Goal: Task Accomplishment & Management: Complete application form

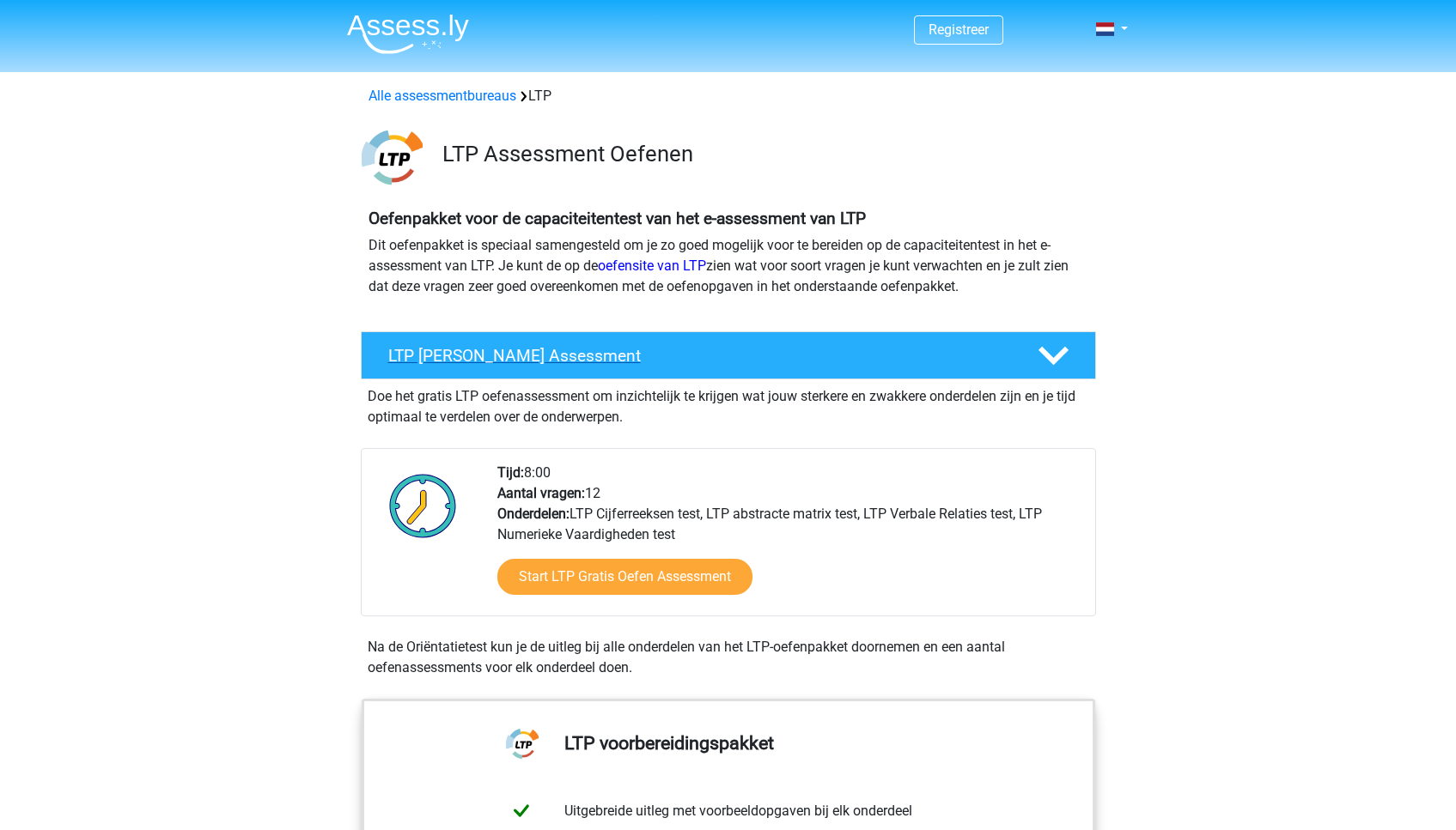
click at [624, 363] on h4 "LTP Gratis Oefen Assessment" at bounding box center [700, 355] width 622 height 20
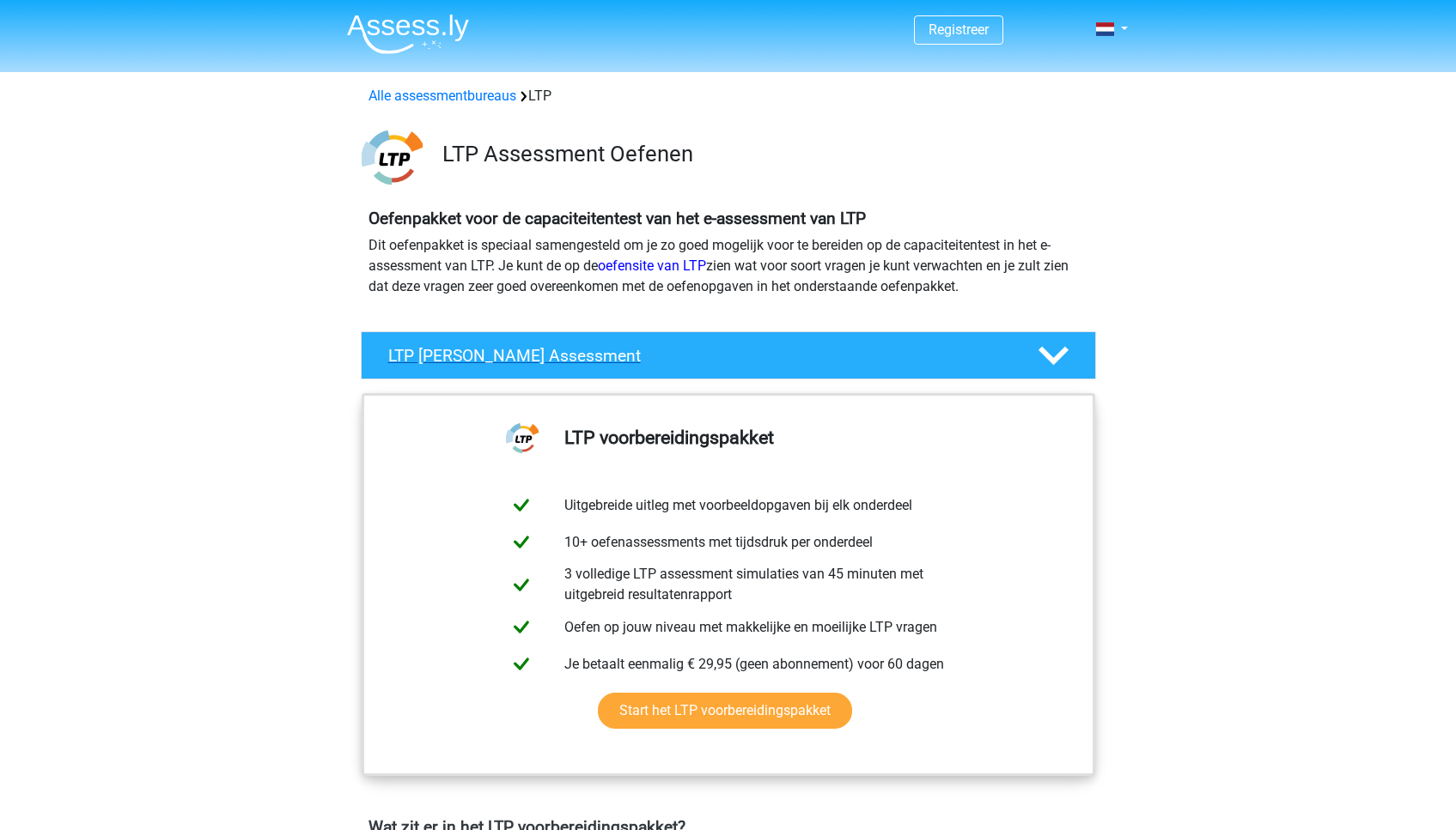
click at [624, 363] on h4 "LTP Gratis Oefen Assessment" at bounding box center [700, 355] width 622 height 20
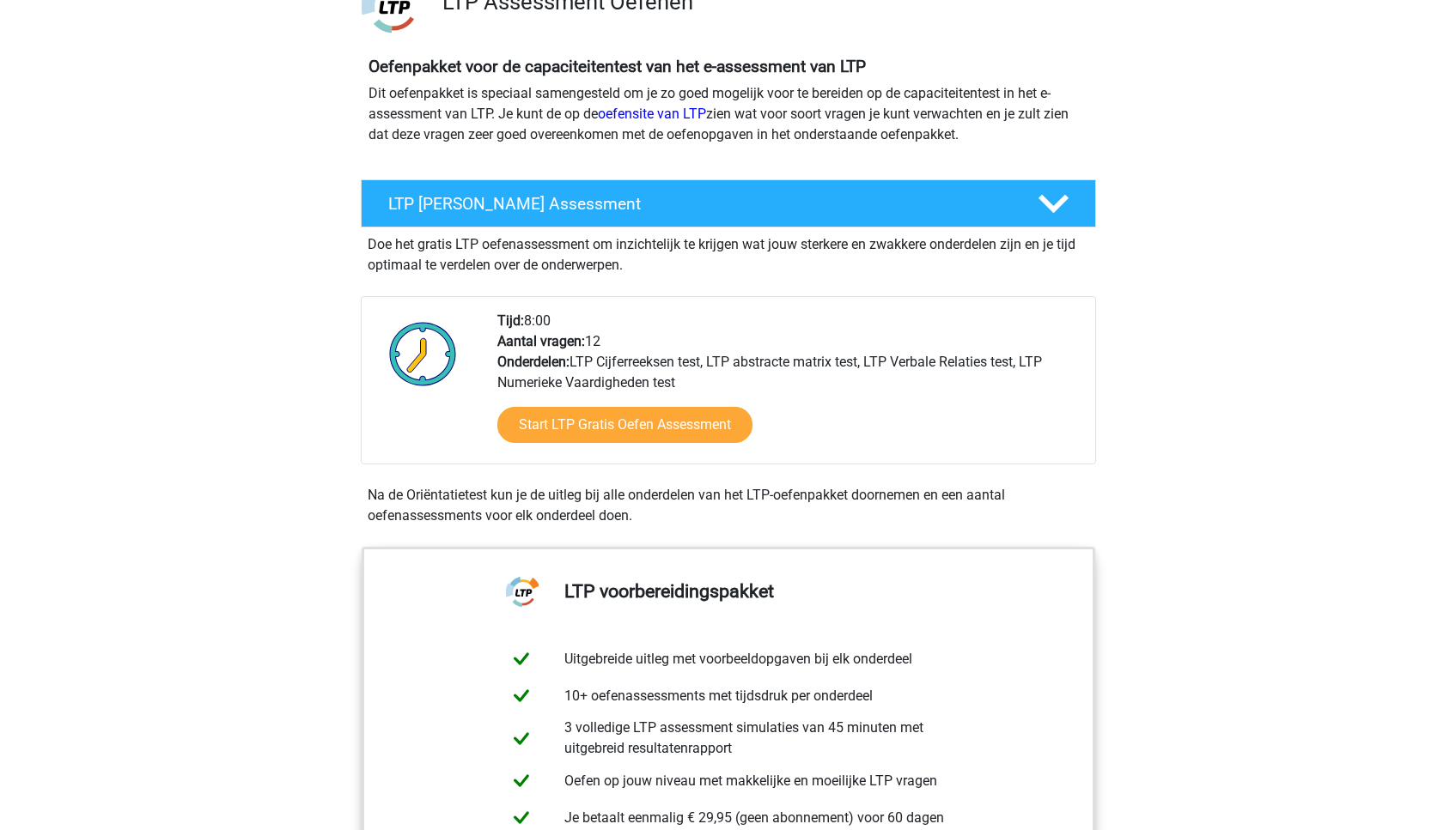
scroll to position [179, 0]
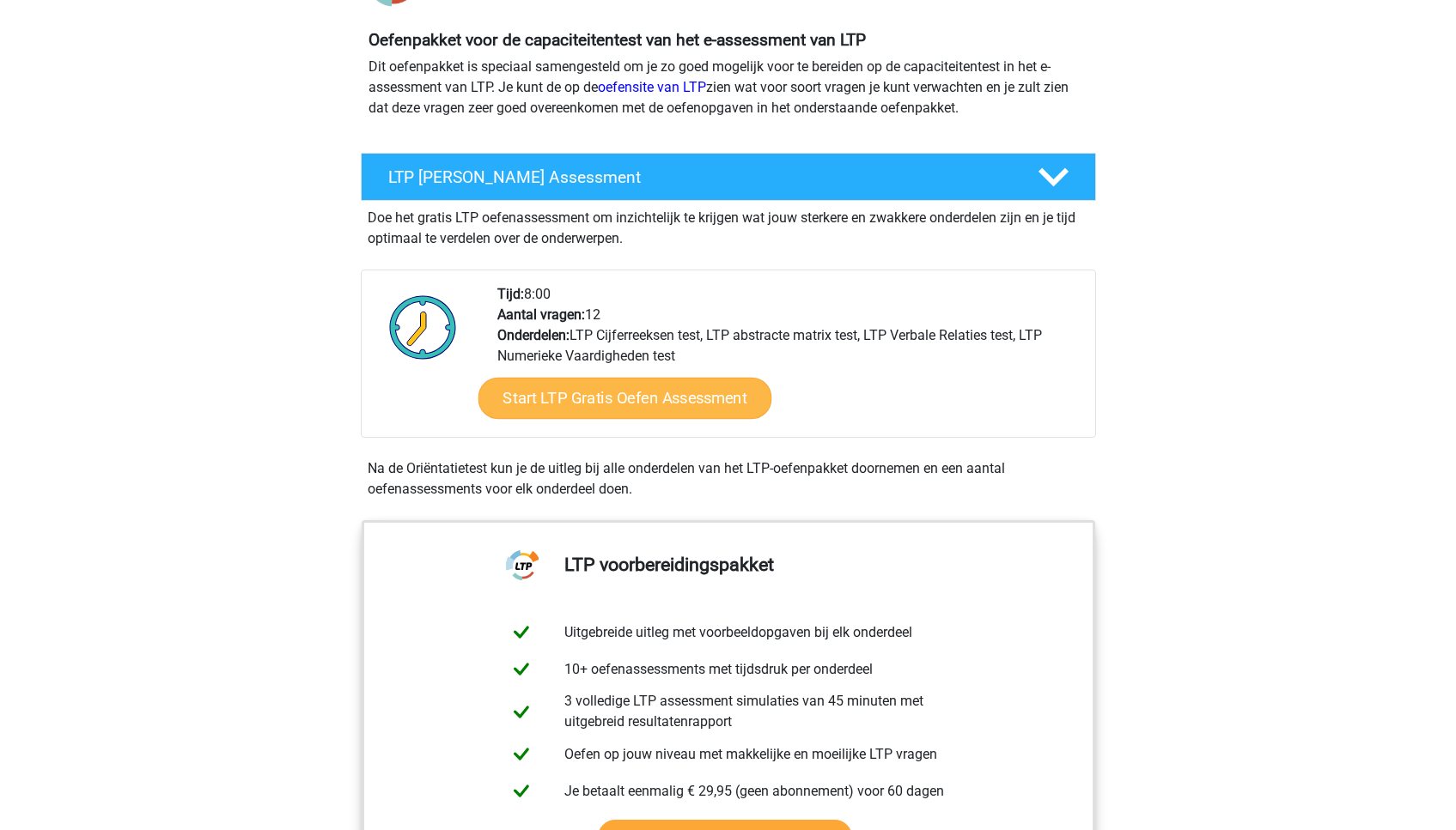
click at [615, 397] on link "Start LTP Gratis Oefen Assessment" at bounding box center [624, 399] width 294 height 42
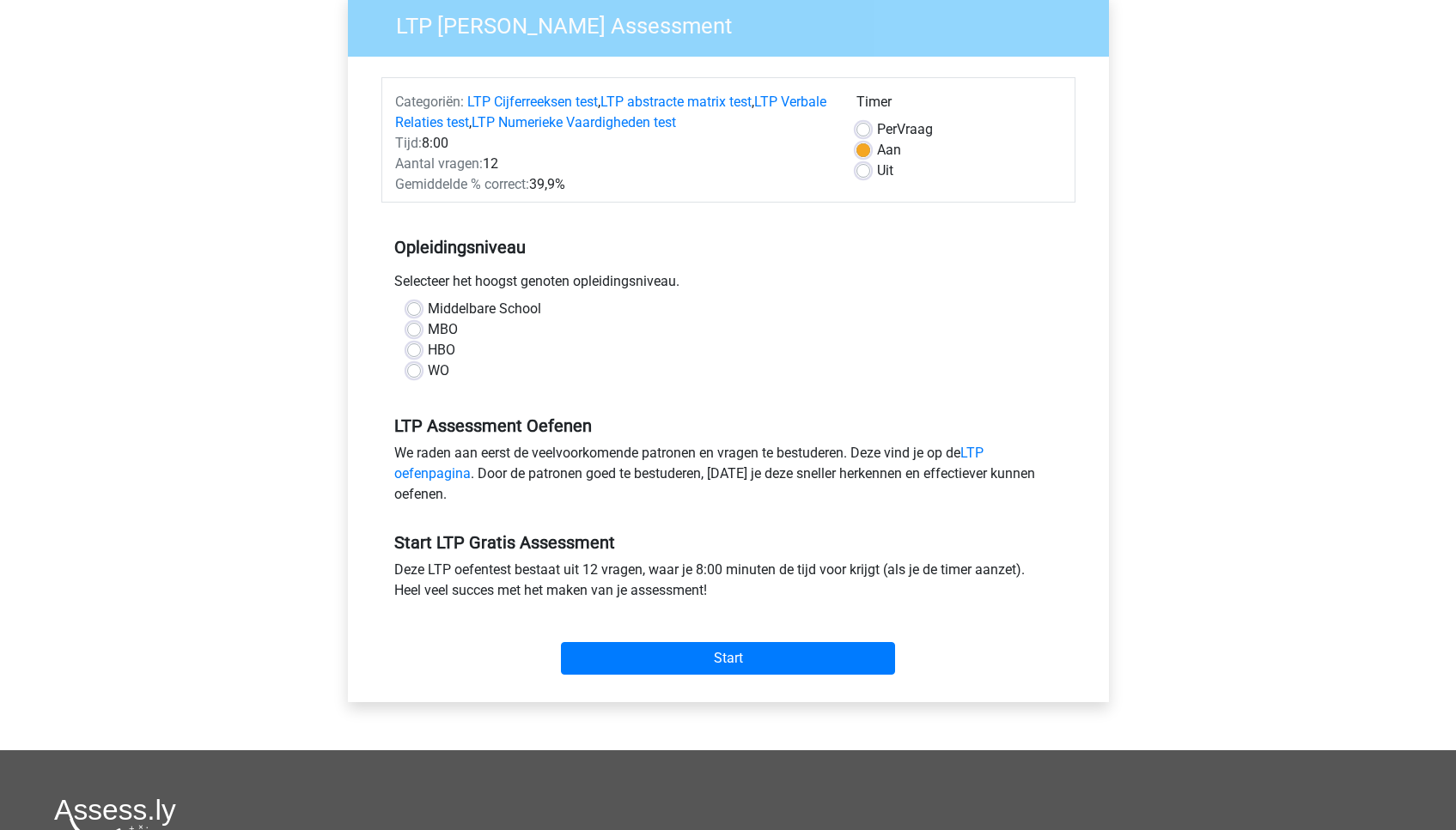
scroll to position [158, 0]
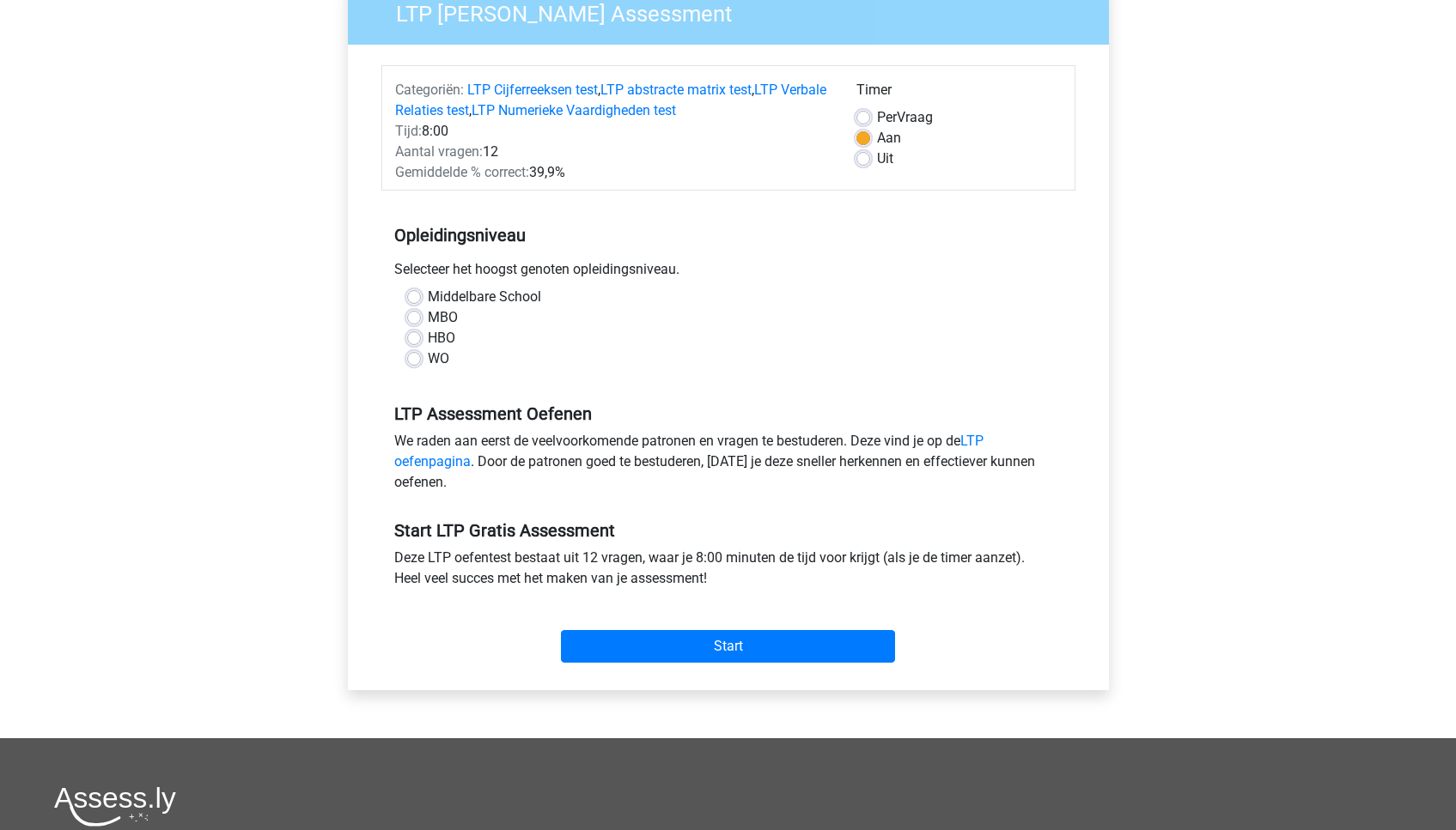
click at [427, 357] on label "WO" at bounding box center [438, 359] width 22 height 21
click at [416, 357] on input "WO" at bounding box center [414, 357] width 14 height 17
radio input "true"
click at [669, 651] on input "Start" at bounding box center [727, 647] width 334 height 33
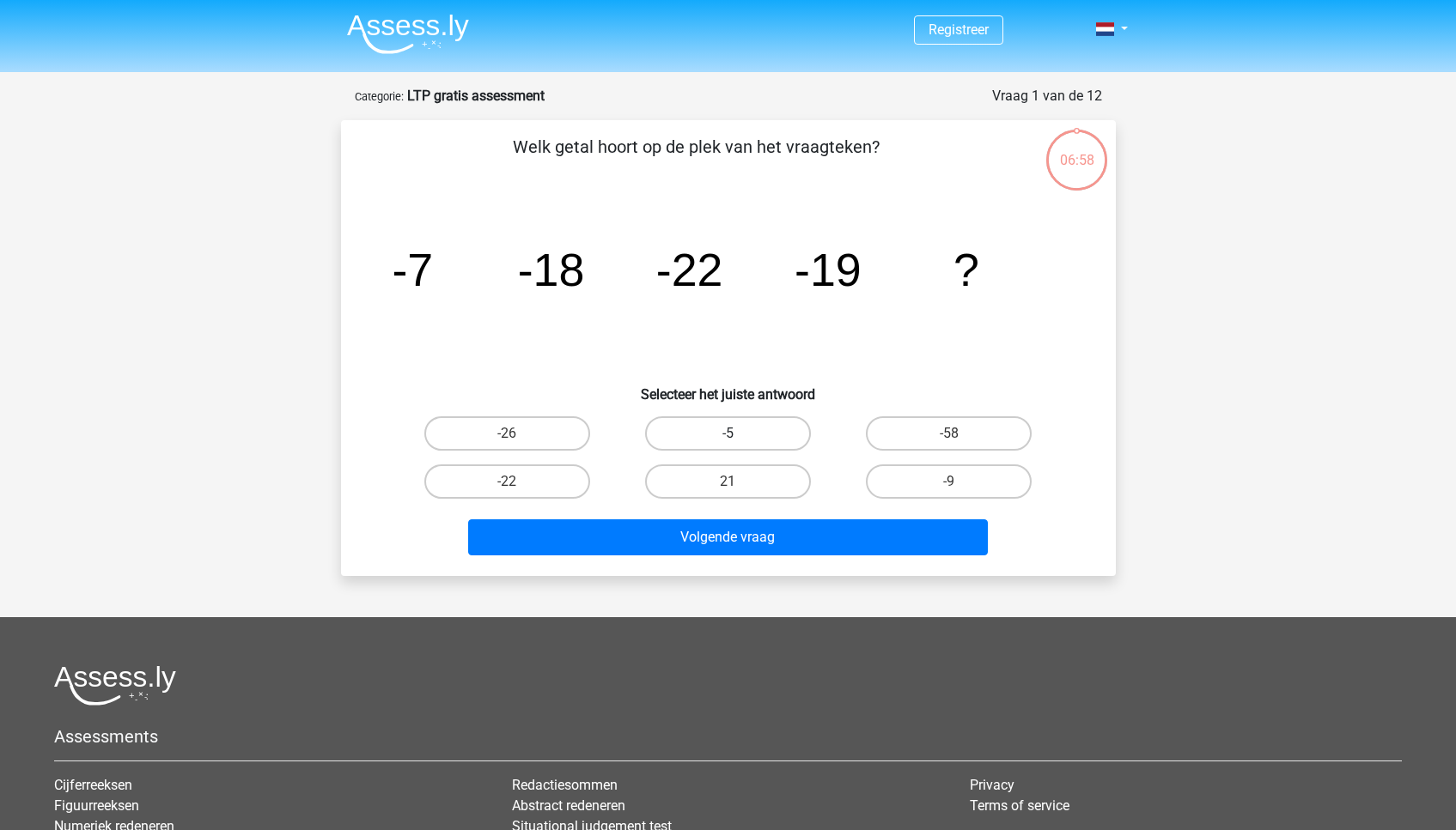
click at [745, 422] on label "-5" at bounding box center [727, 434] width 165 height 34
click at [738, 434] on input "-5" at bounding box center [733, 440] width 11 height 11
radio input "true"
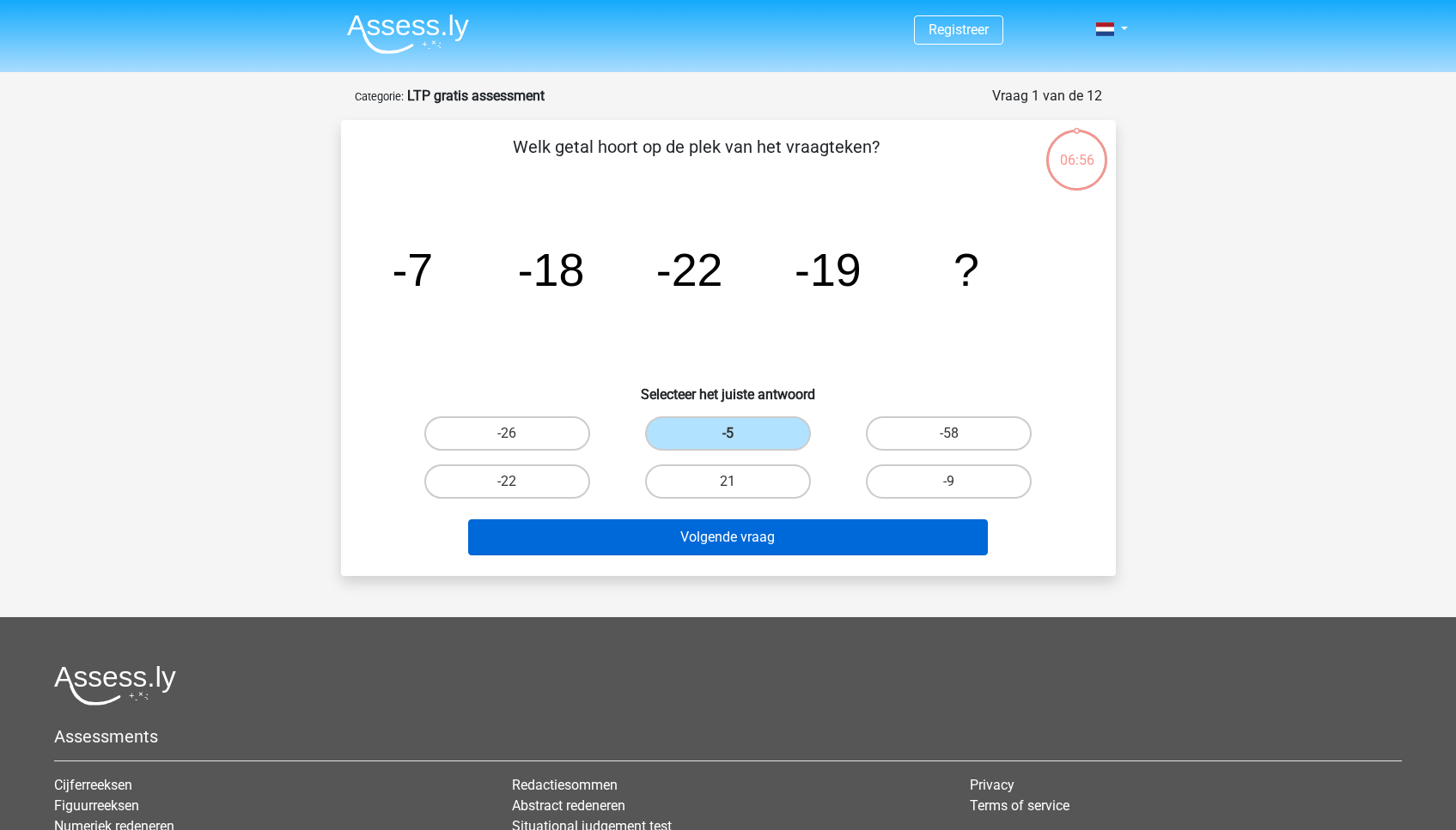
click at [779, 527] on button "Volgende vraag" at bounding box center [728, 538] width 520 height 36
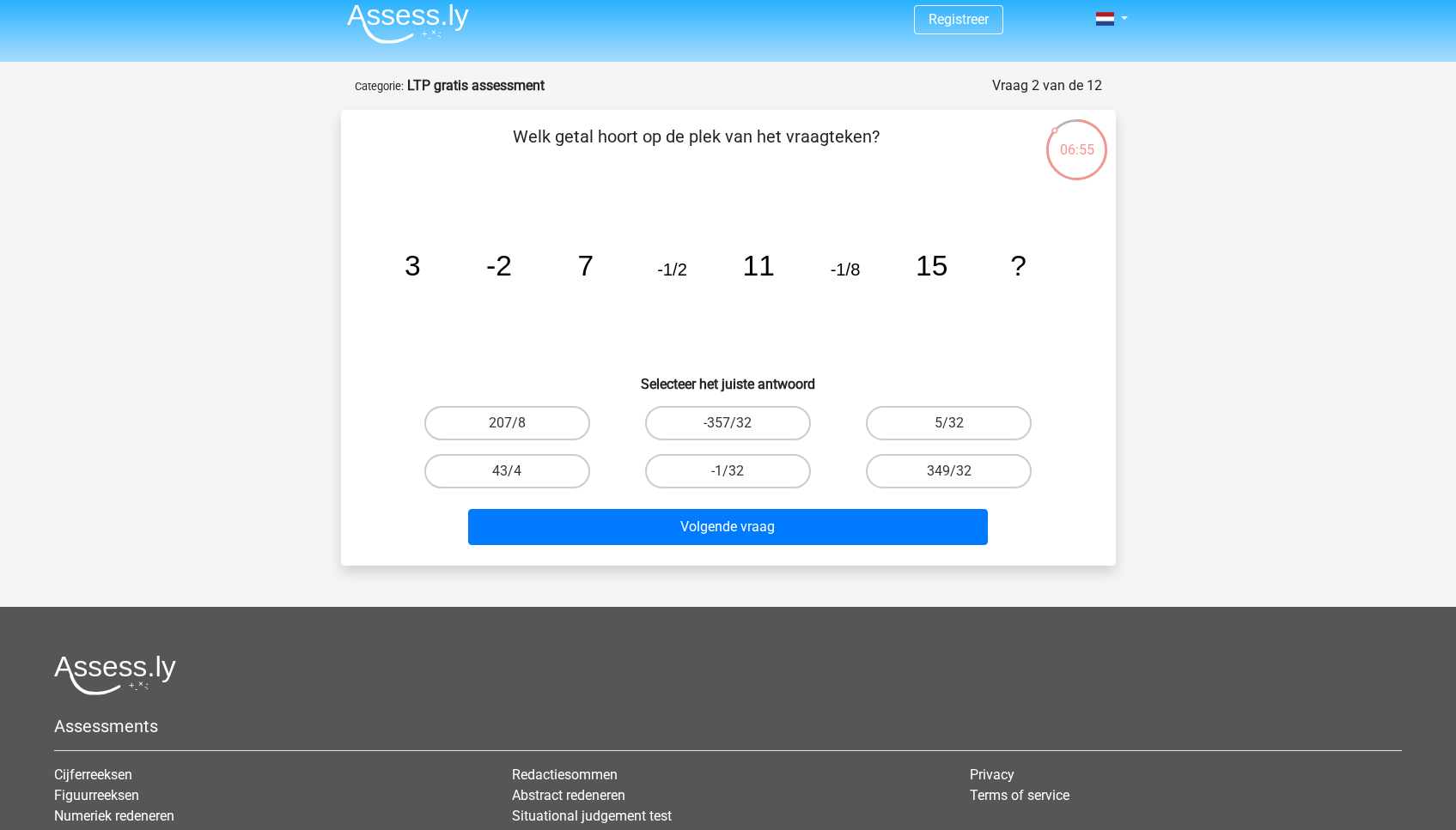
scroll to position [8, 0]
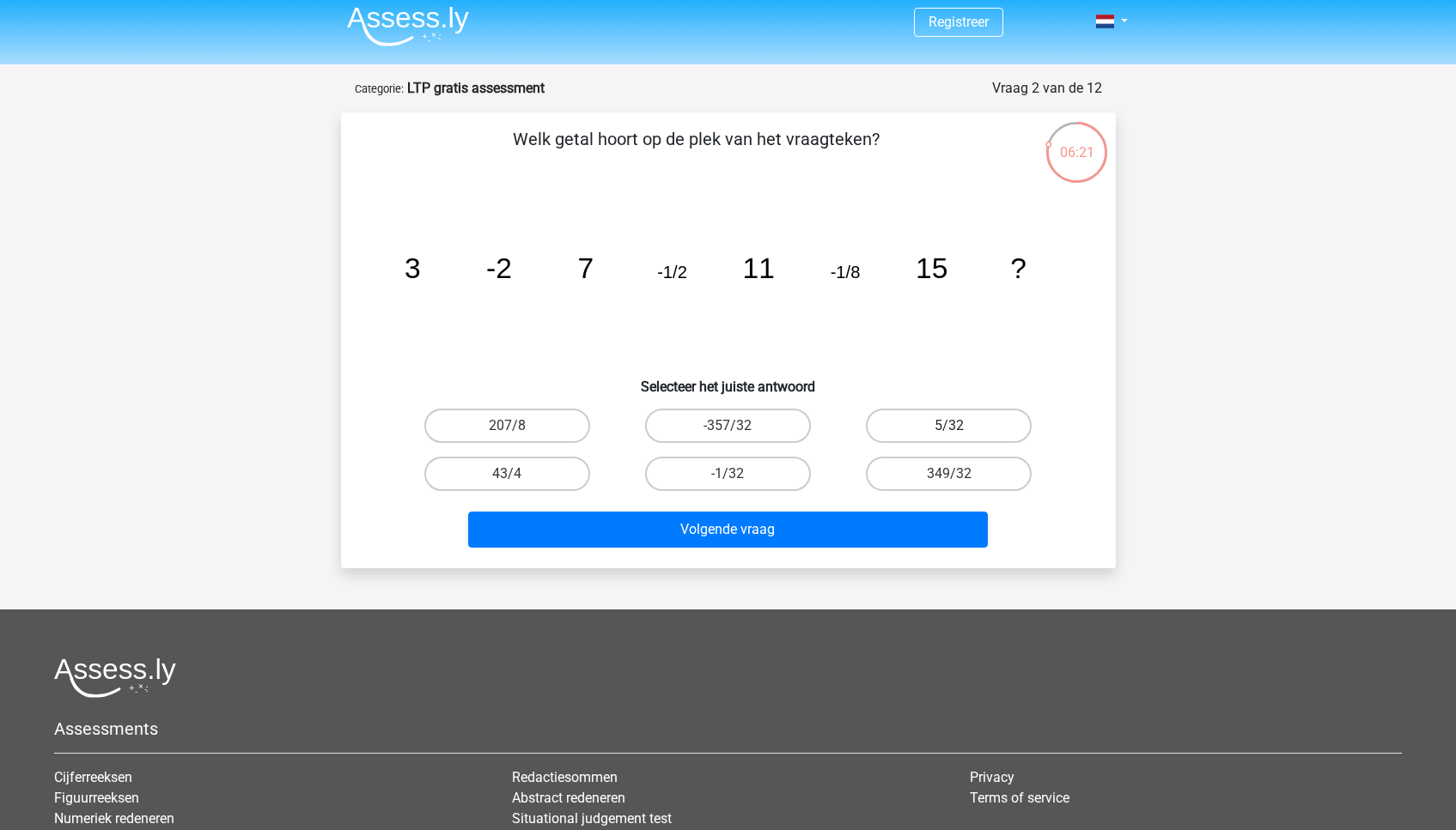
click at [945, 421] on label "5/32" at bounding box center [948, 425] width 165 height 34
click at [949, 426] on input "5/32" at bounding box center [955, 432] width 11 height 11
radio input "true"
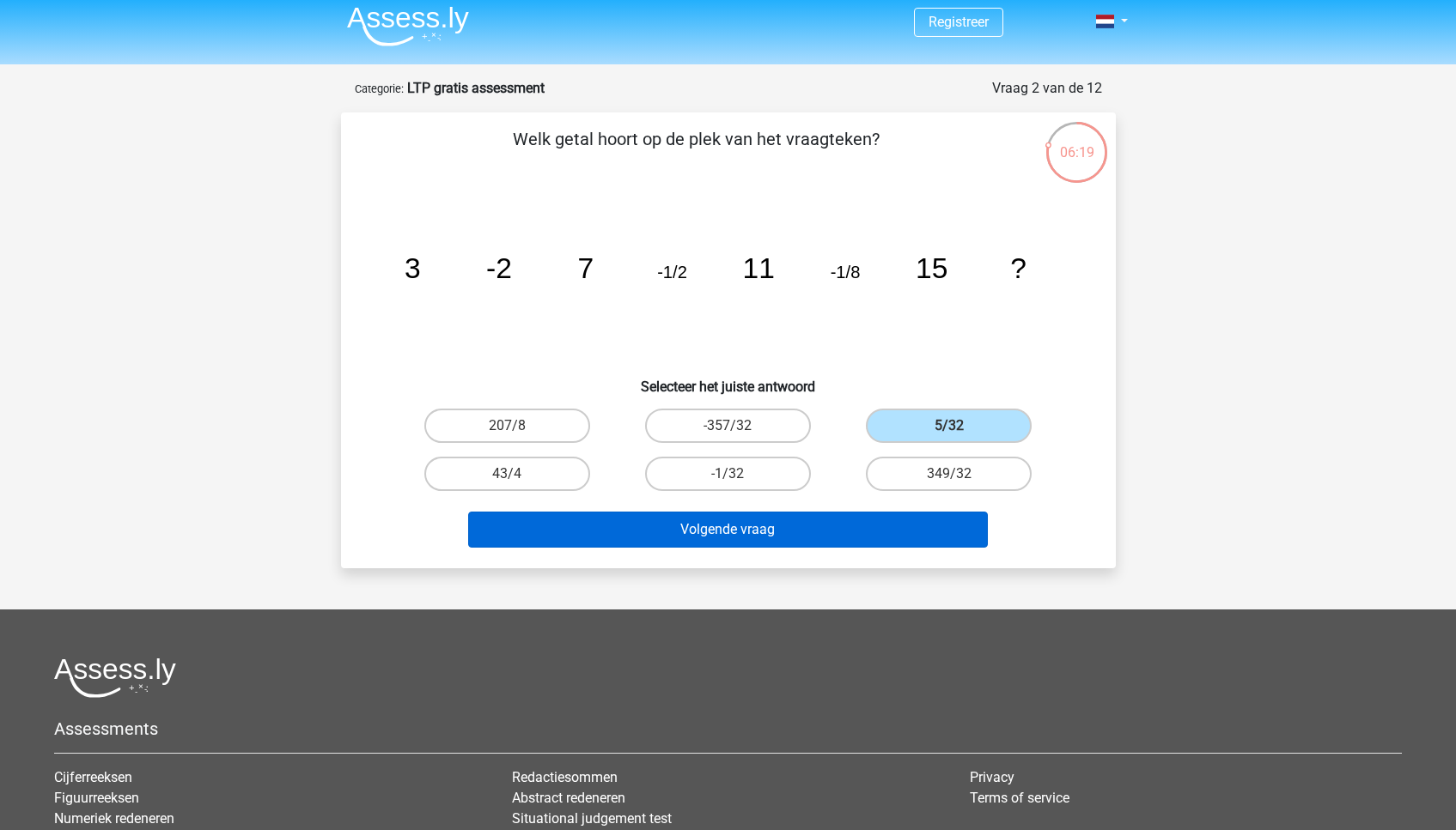
click at [841, 527] on button "Volgende vraag" at bounding box center [728, 529] width 520 height 36
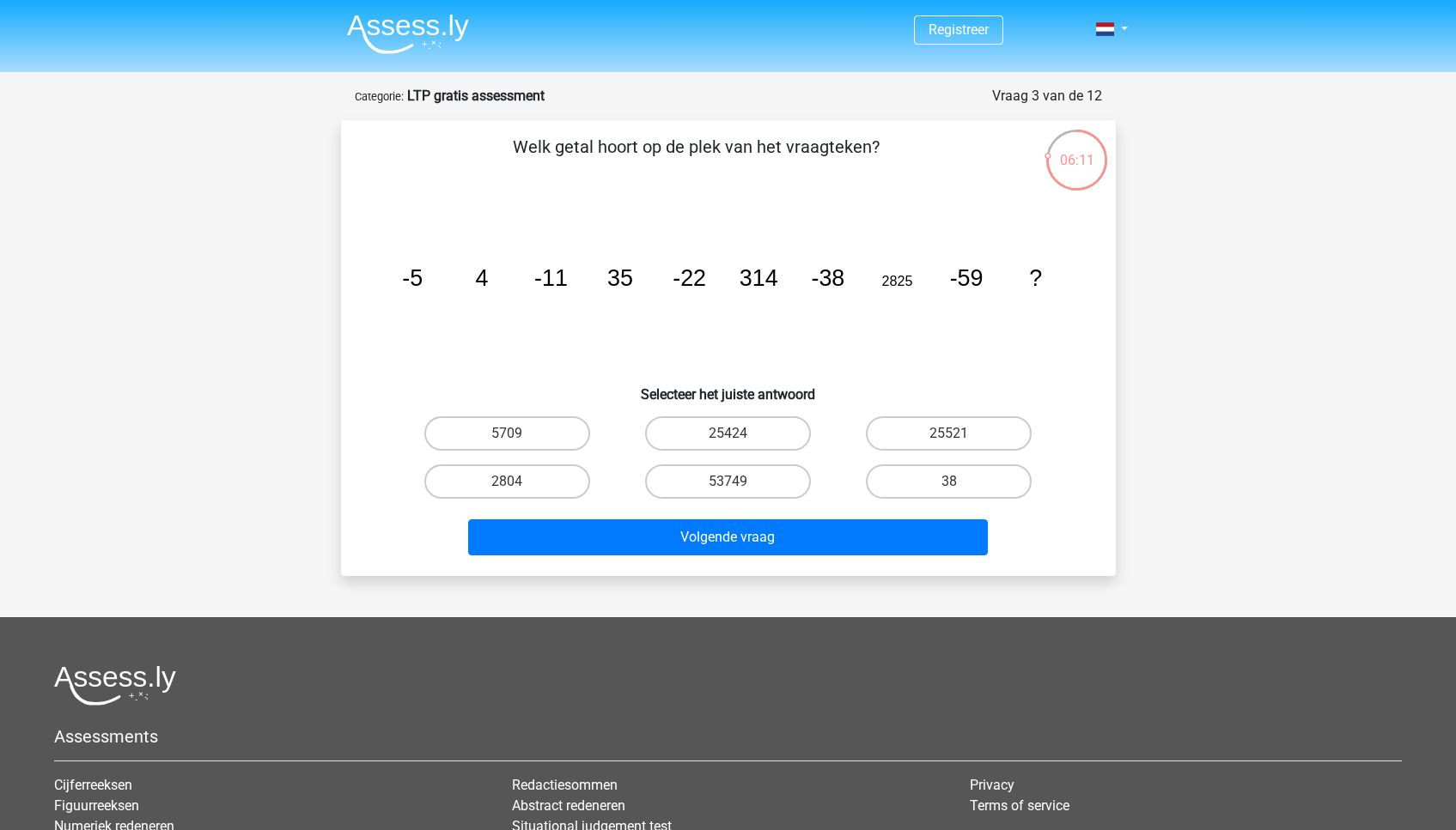
scroll to position [0, 0]
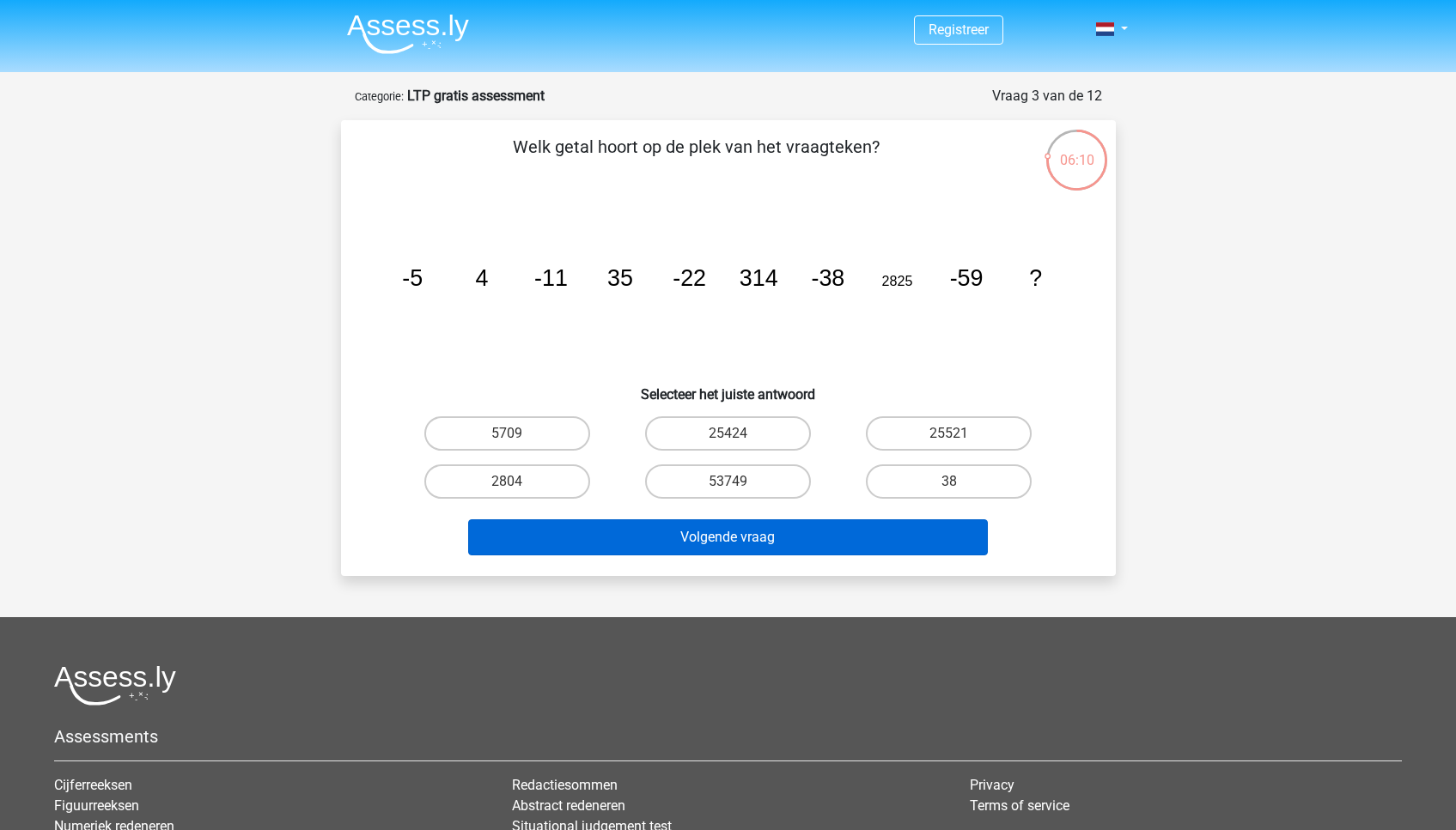
click at [783, 530] on button "Volgende vraag" at bounding box center [728, 538] width 520 height 36
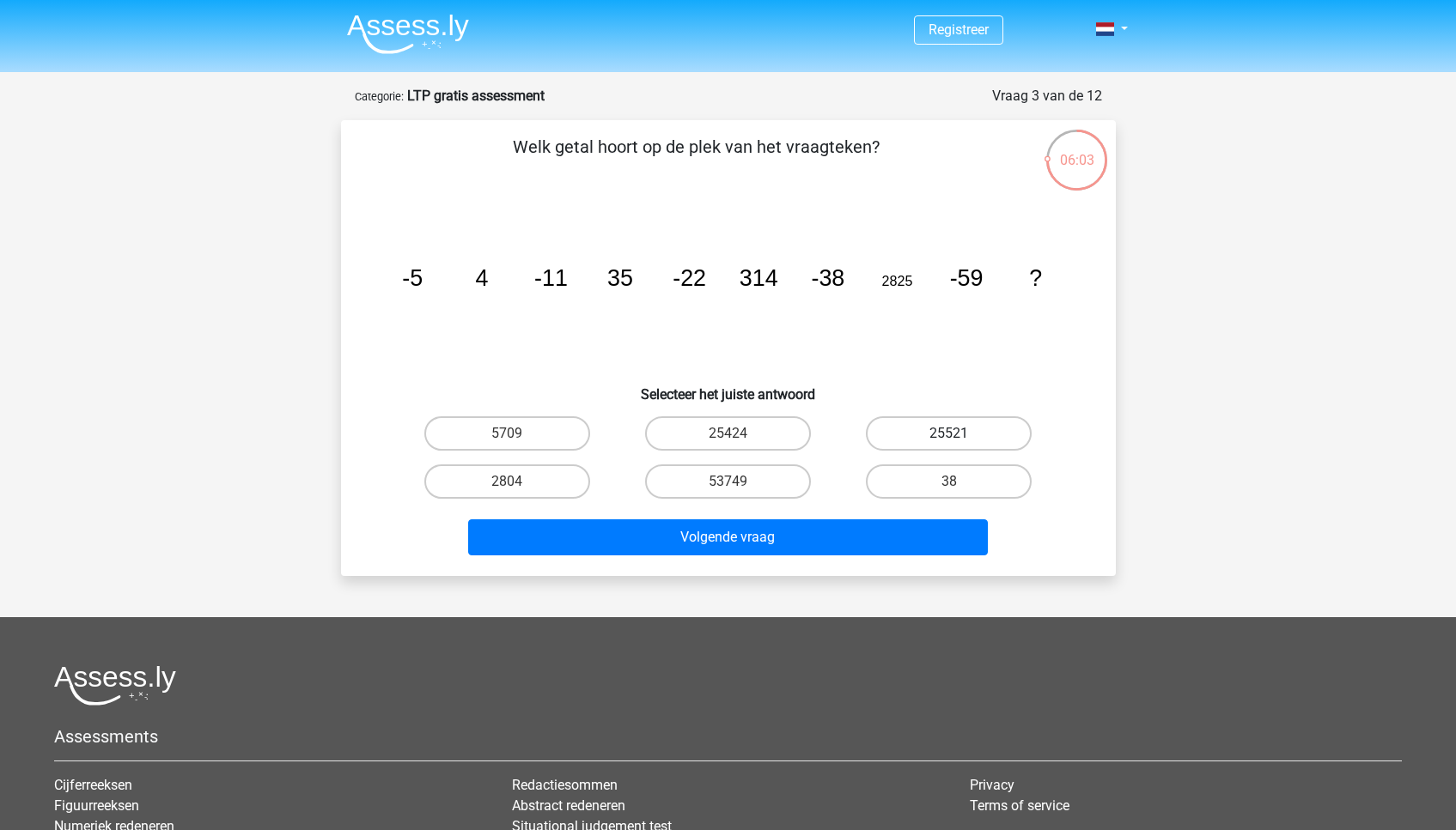
click at [893, 425] on label "25521" at bounding box center [948, 434] width 165 height 34
click at [949, 434] on input "25521" at bounding box center [955, 440] width 11 height 11
radio input "true"
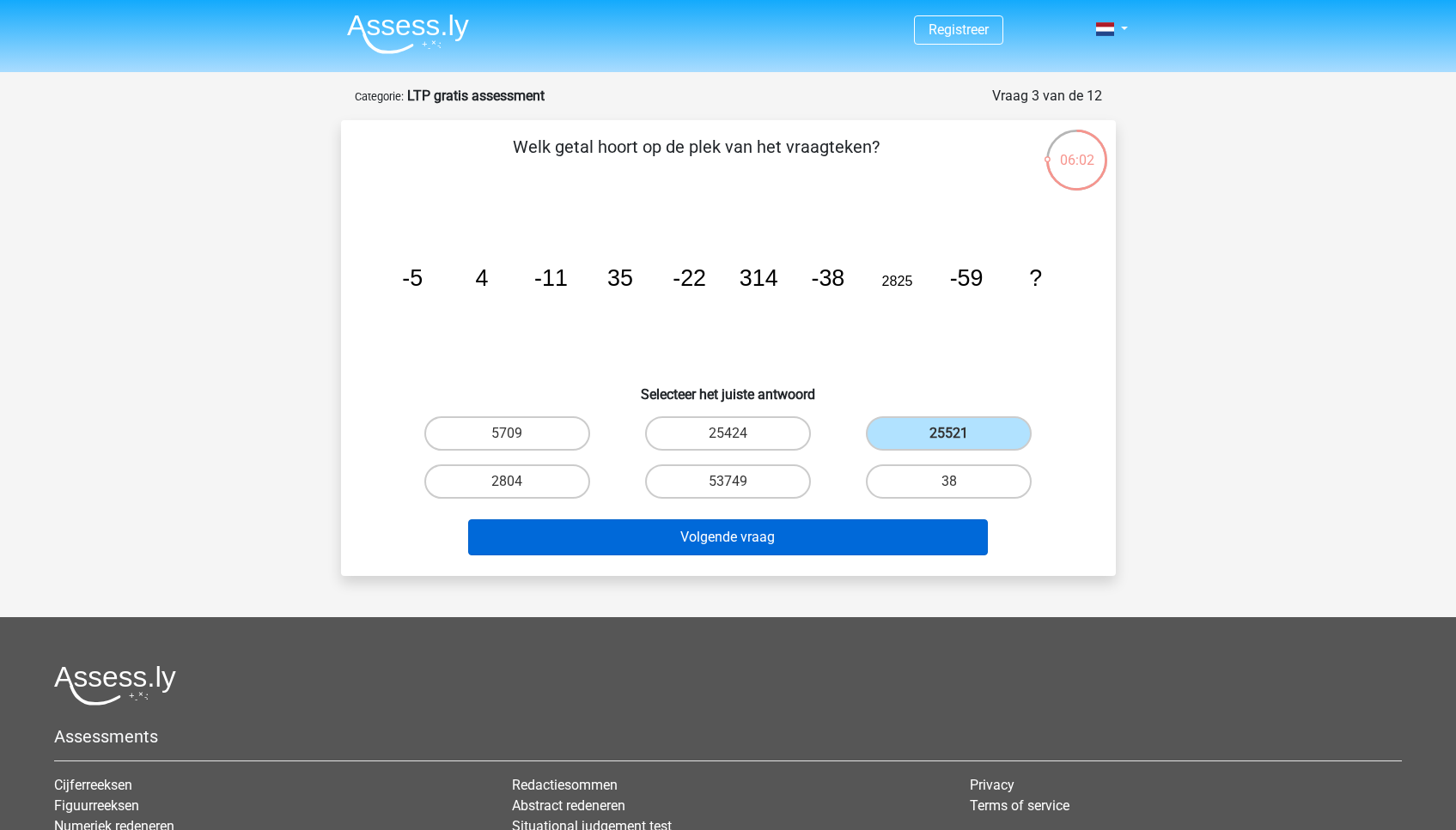
click at [849, 524] on button "Volgende vraag" at bounding box center [728, 538] width 520 height 36
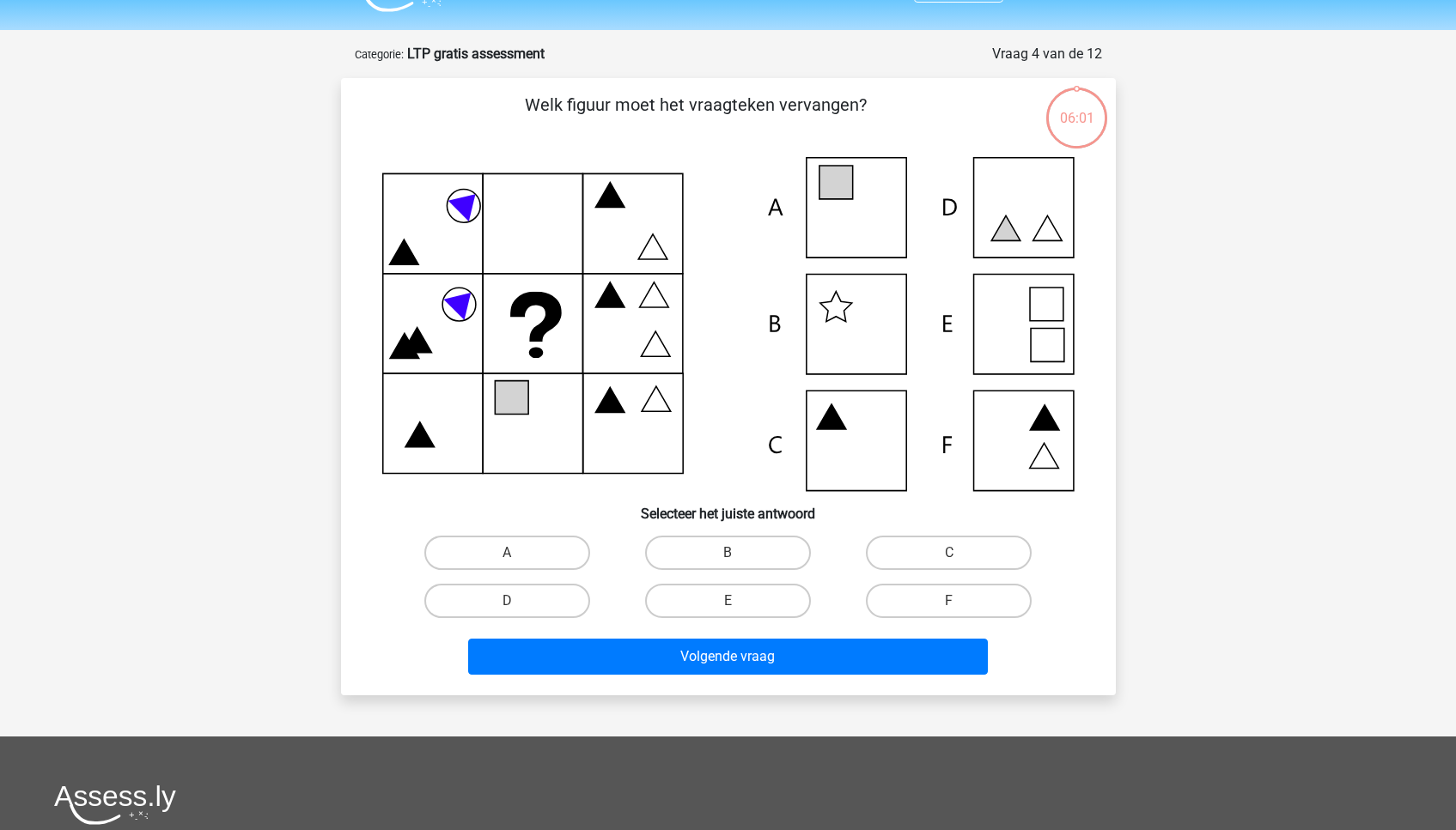
scroll to position [41, 0]
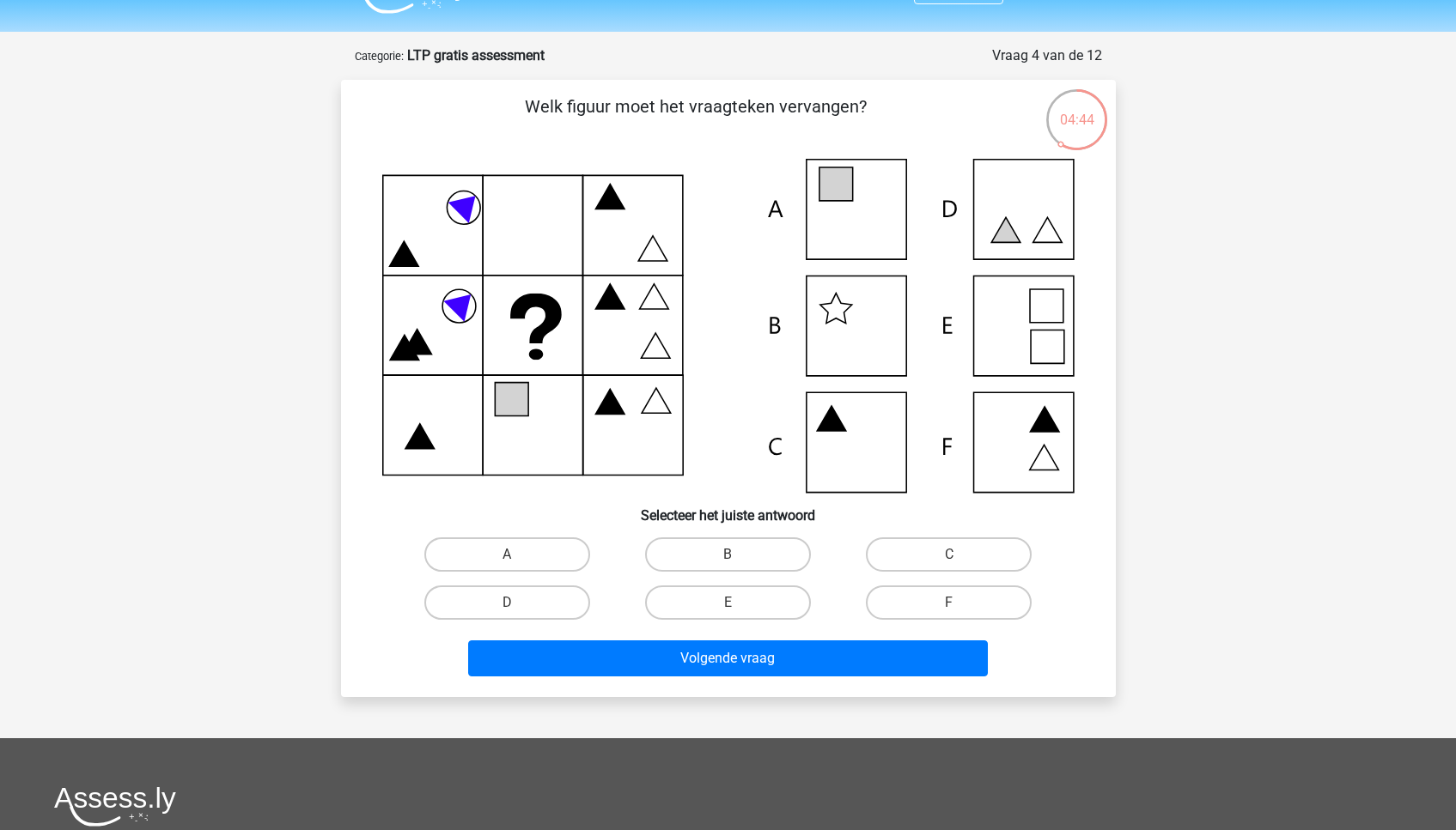
click at [511, 605] on input "D" at bounding box center [512, 609] width 11 height 11
radio input "true"
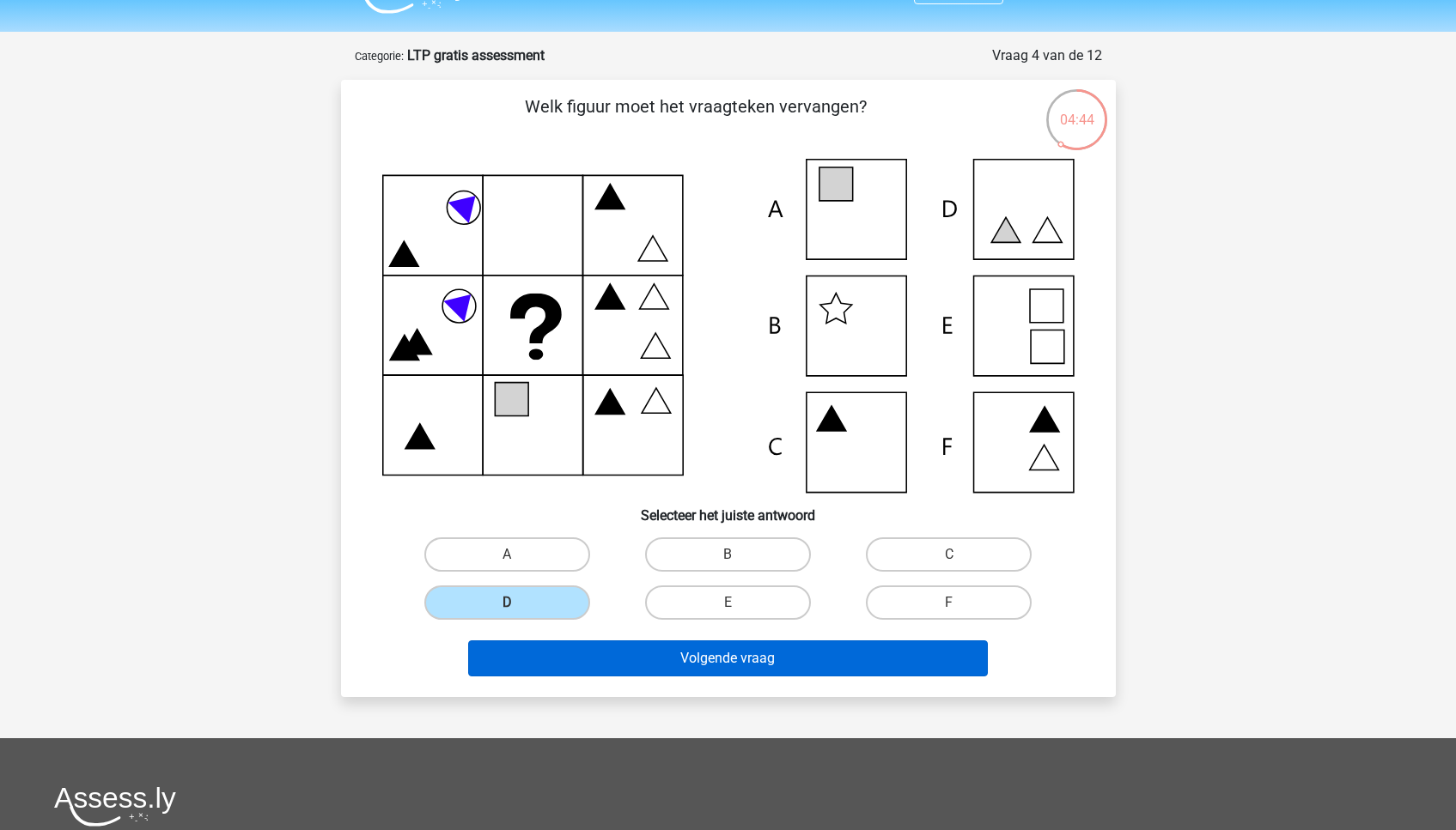
click at [617, 656] on button "Volgende vraag" at bounding box center [728, 659] width 520 height 36
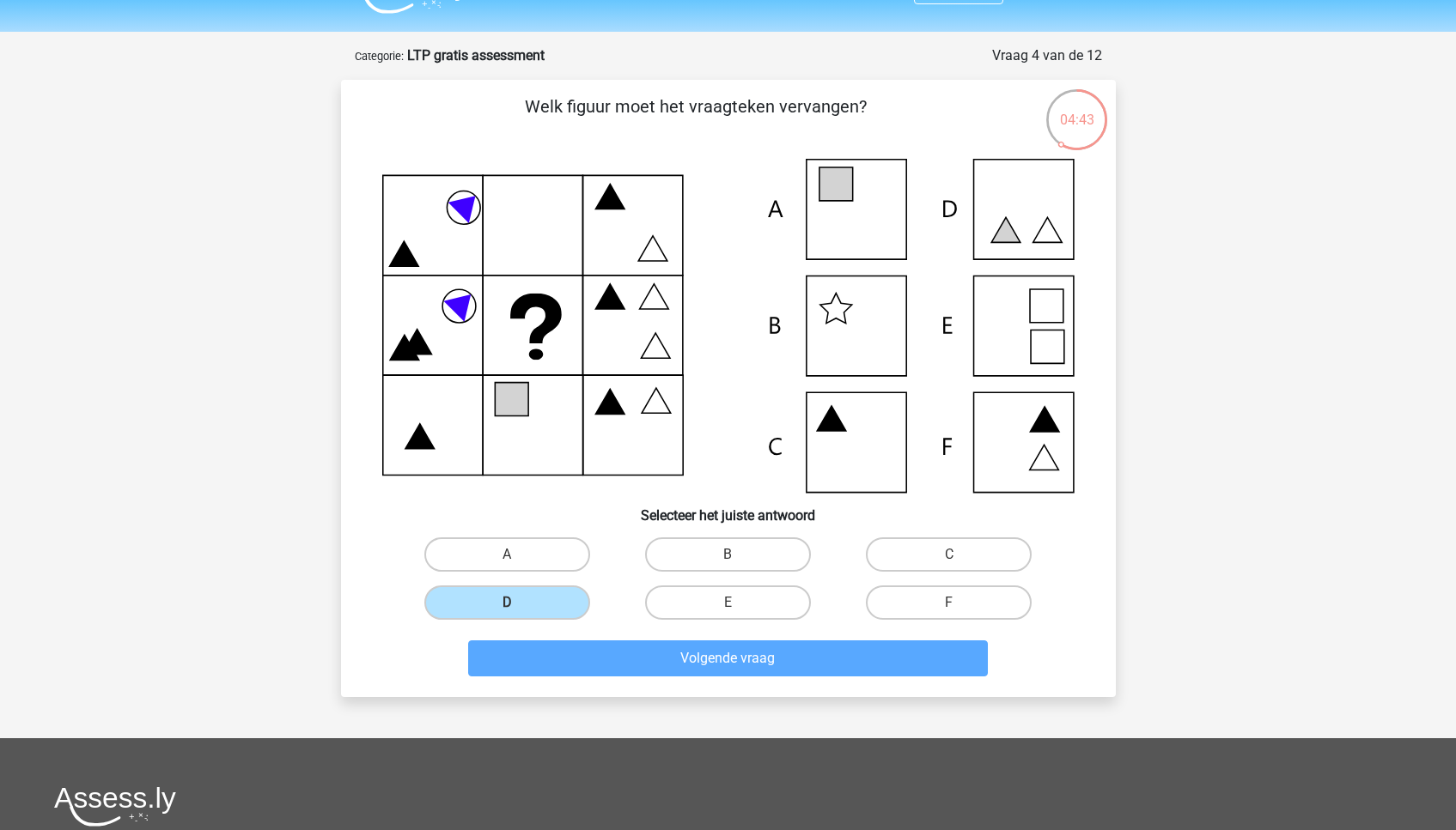
scroll to position [86, 0]
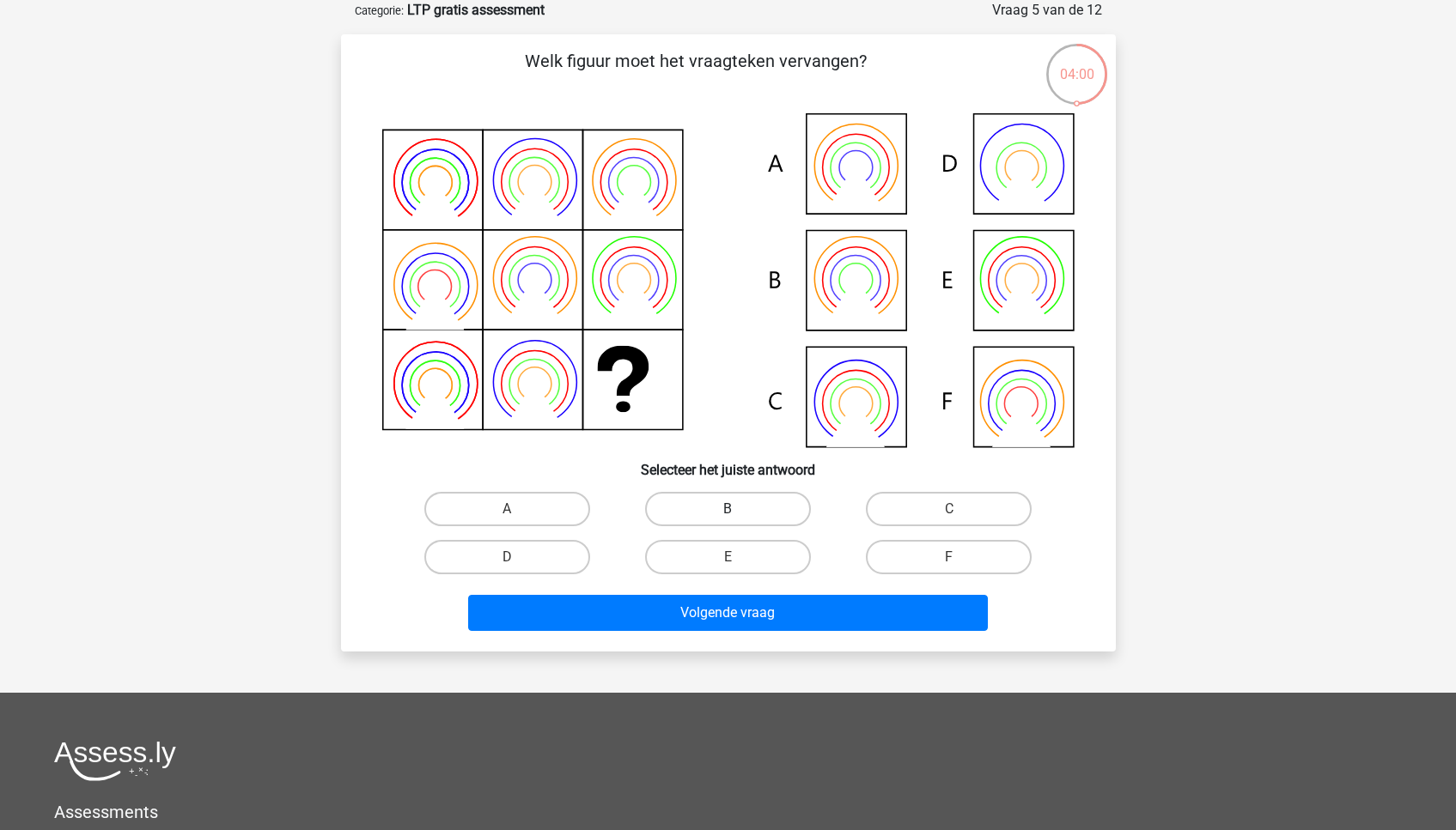
click at [705, 518] on label "B" at bounding box center [727, 510] width 165 height 34
click at [727, 518] on input "B" at bounding box center [733, 515] width 11 height 11
radio input "true"
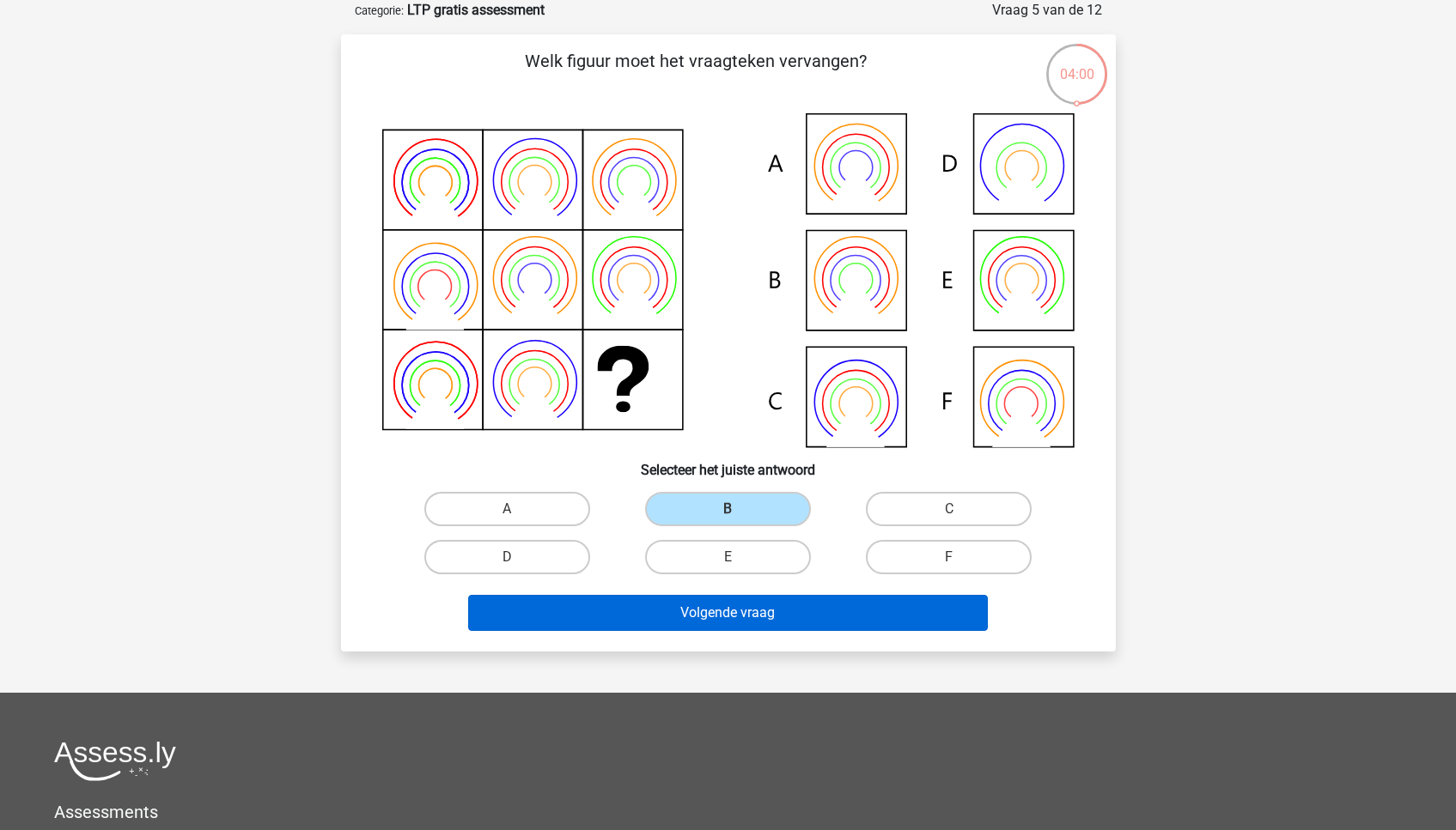
click at [707, 609] on button "Volgende vraag" at bounding box center [728, 614] width 520 height 36
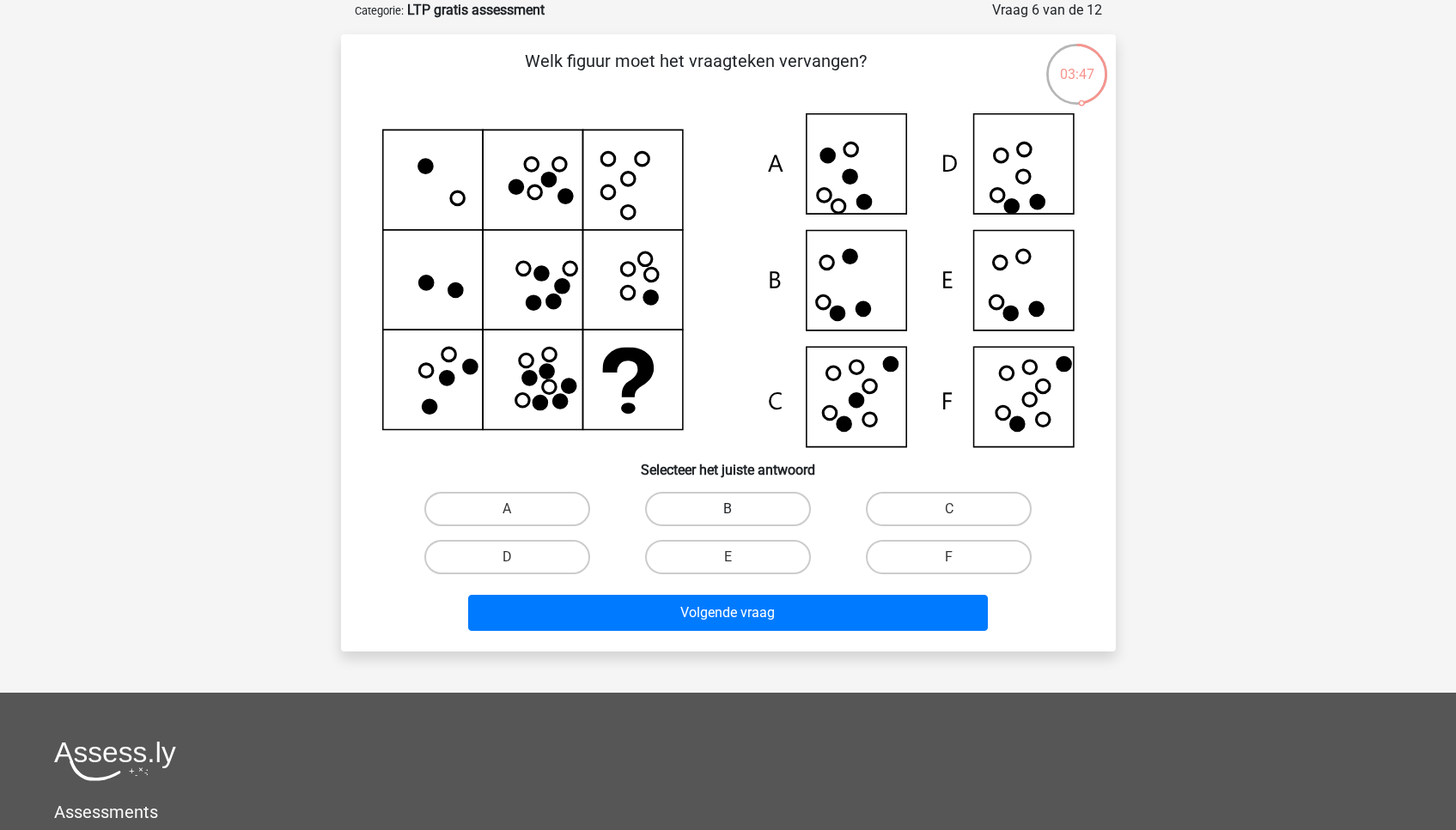
click at [779, 493] on label "B" at bounding box center [727, 510] width 165 height 34
click at [738, 510] on input "B" at bounding box center [733, 515] width 11 height 11
radio input "true"
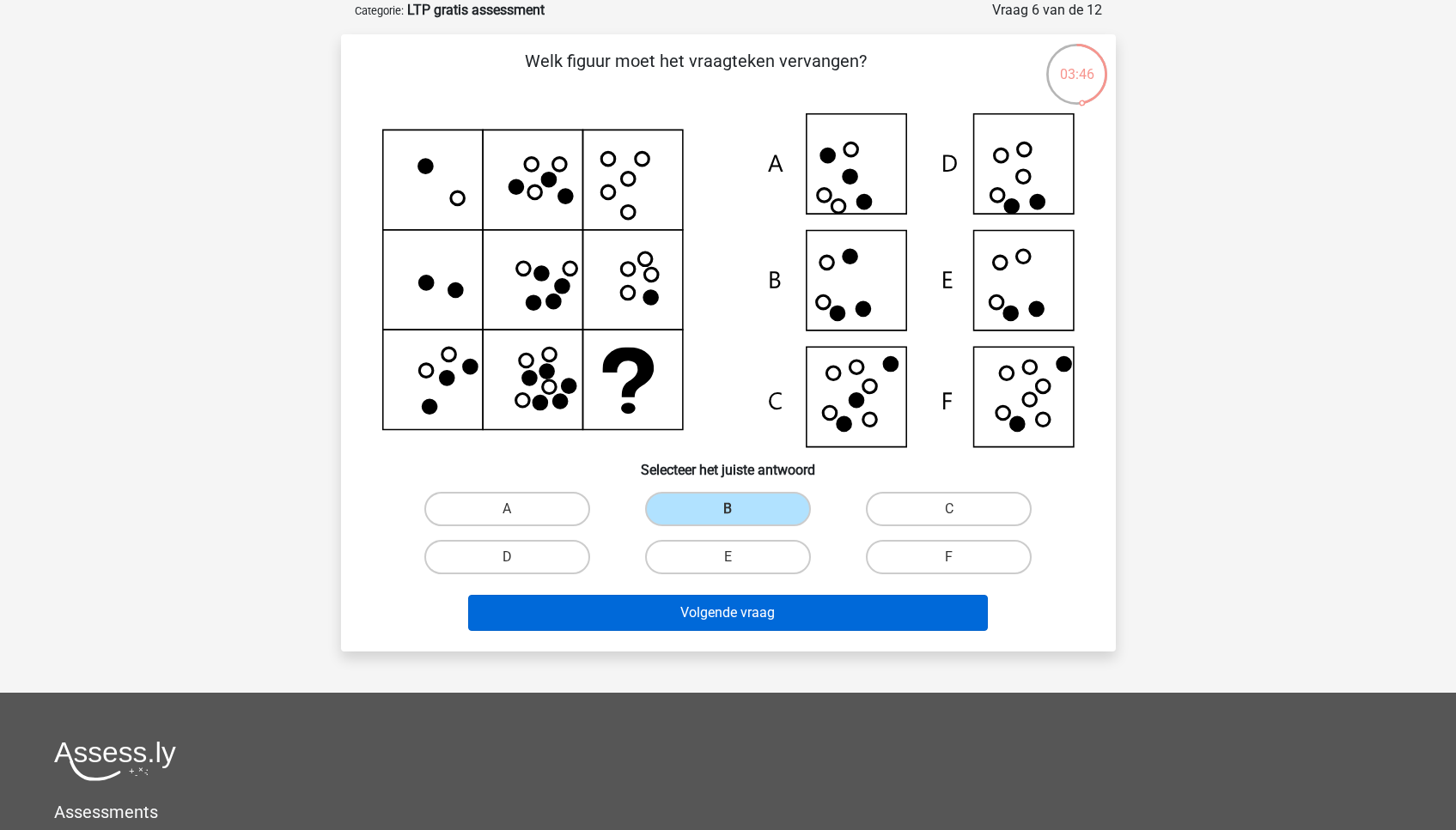
click at [784, 606] on button "Volgende vraag" at bounding box center [728, 614] width 520 height 36
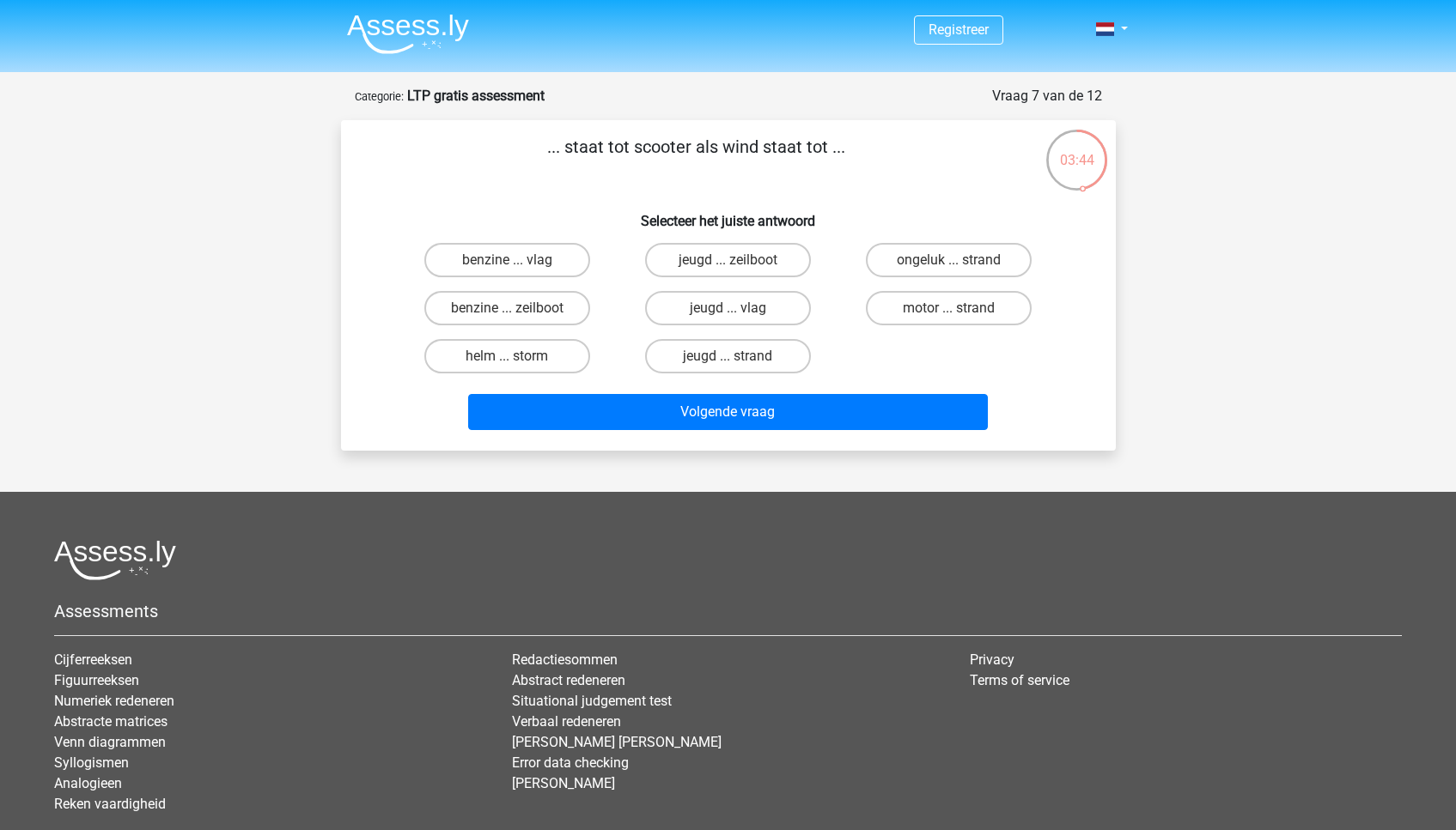
scroll to position [0, 0]
click at [565, 306] on label "benzine ... zeilboot" at bounding box center [507, 308] width 165 height 34
click at [518, 308] on input "benzine ... zeilboot" at bounding box center [512, 314] width 11 height 11
radio input "true"
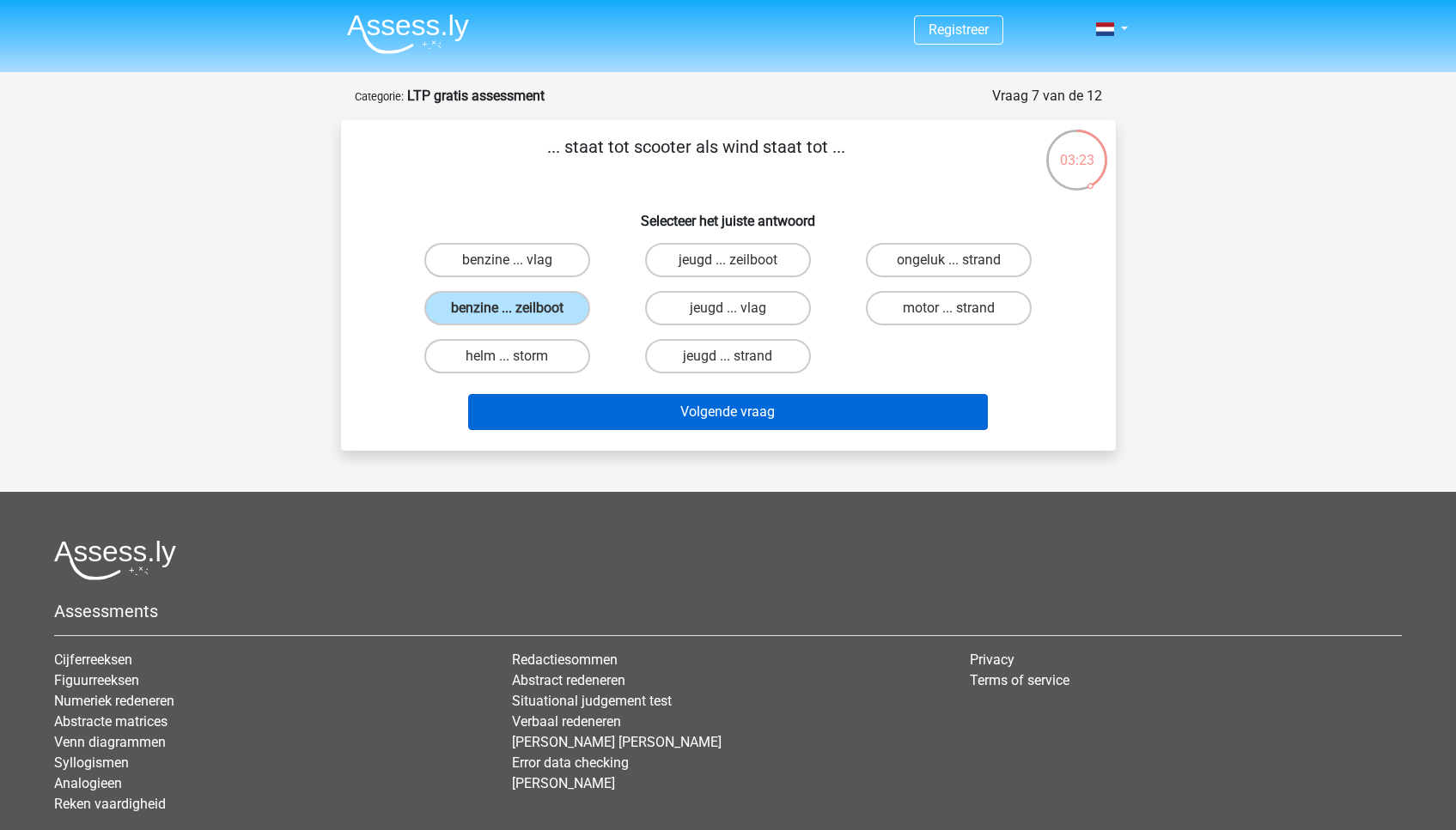
click at [796, 416] on button "Volgende vraag" at bounding box center [728, 412] width 520 height 36
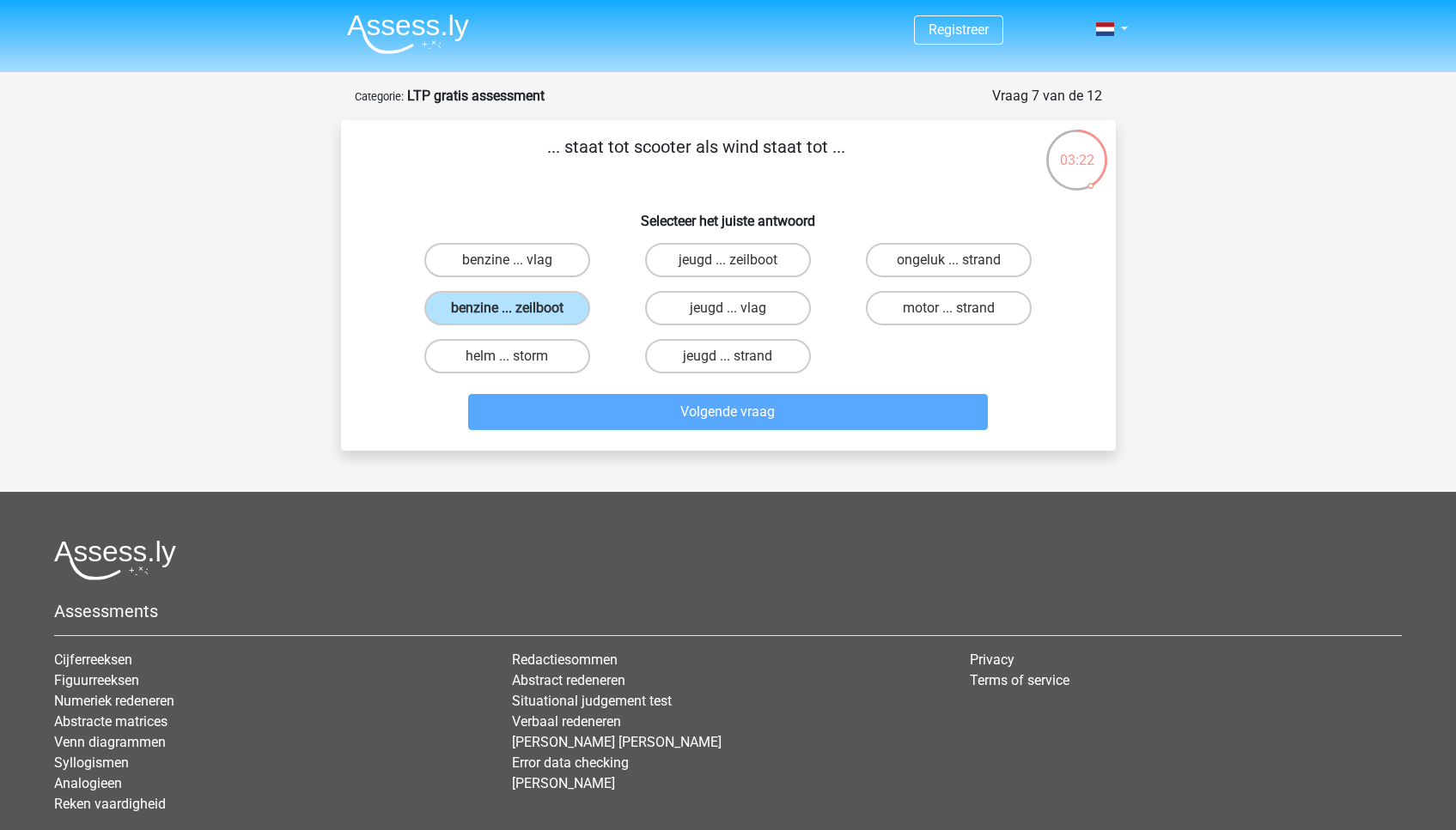
scroll to position [86, 0]
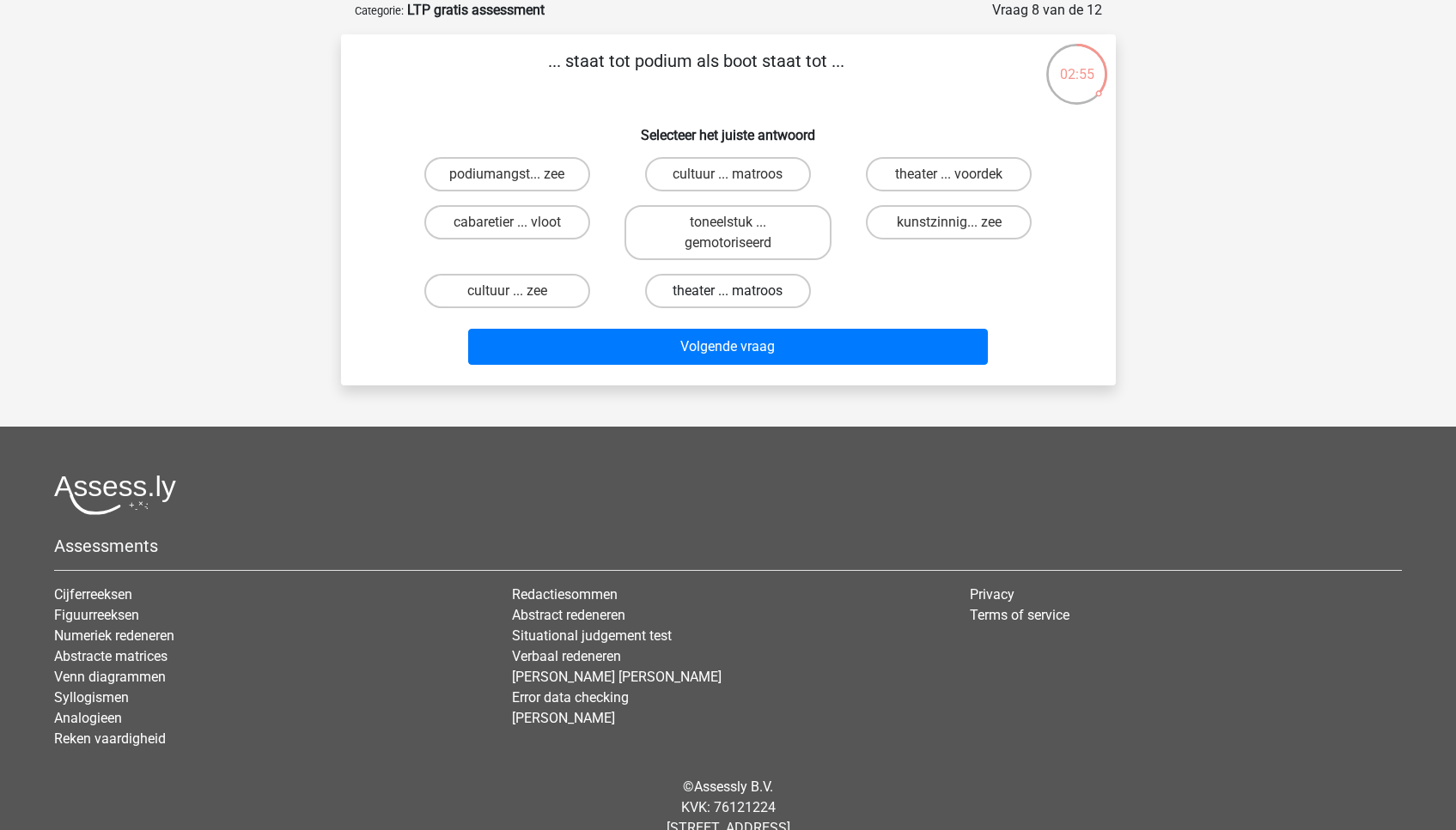
click at [723, 298] on label "theater ... matroos" at bounding box center [727, 291] width 165 height 34
click at [727, 298] on input "theater ... matroos" at bounding box center [733, 297] width 11 height 11
radio input "true"
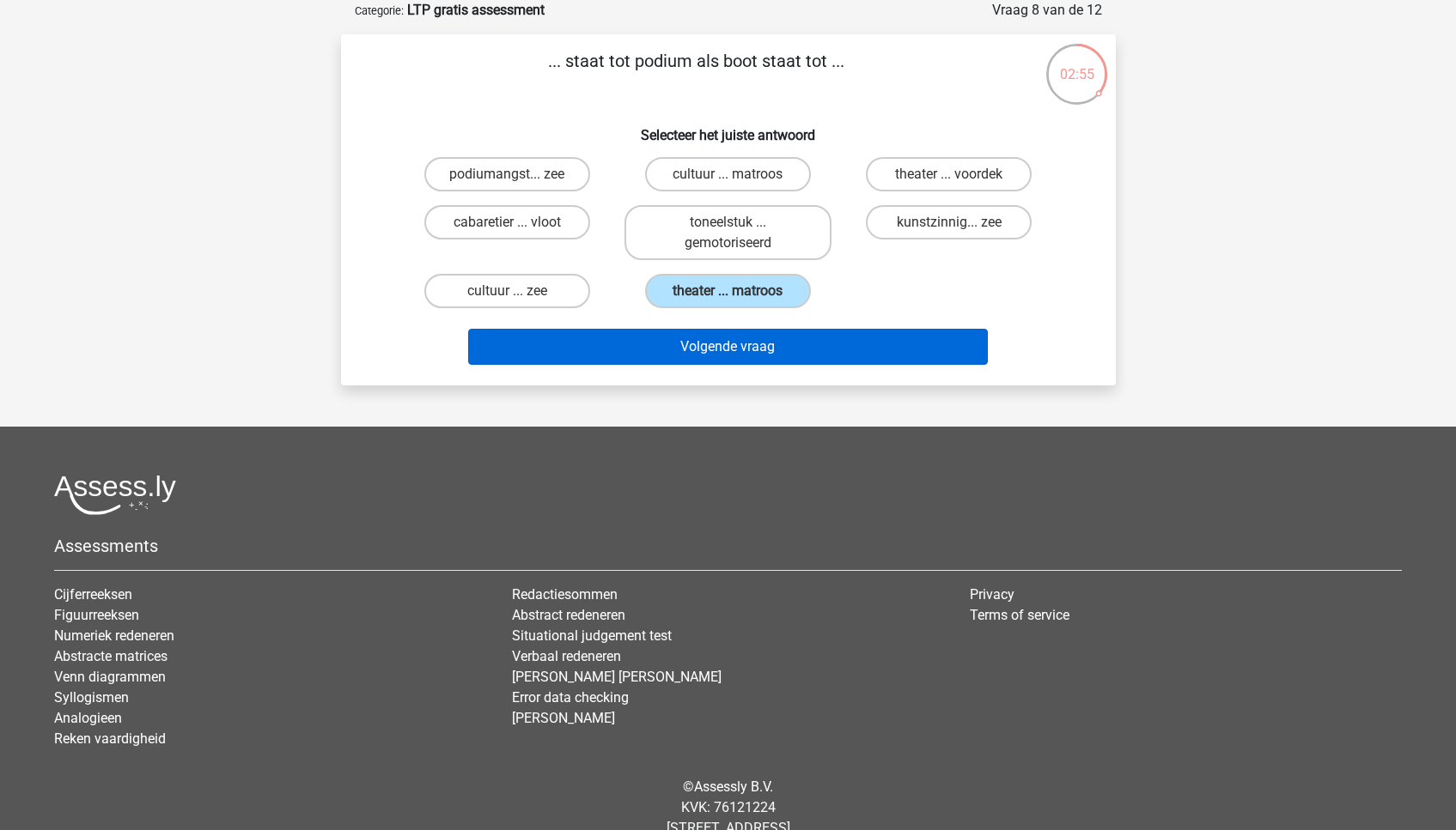
click at [752, 337] on button "Volgende vraag" at bounding box center [728, 347] width 520 height 36
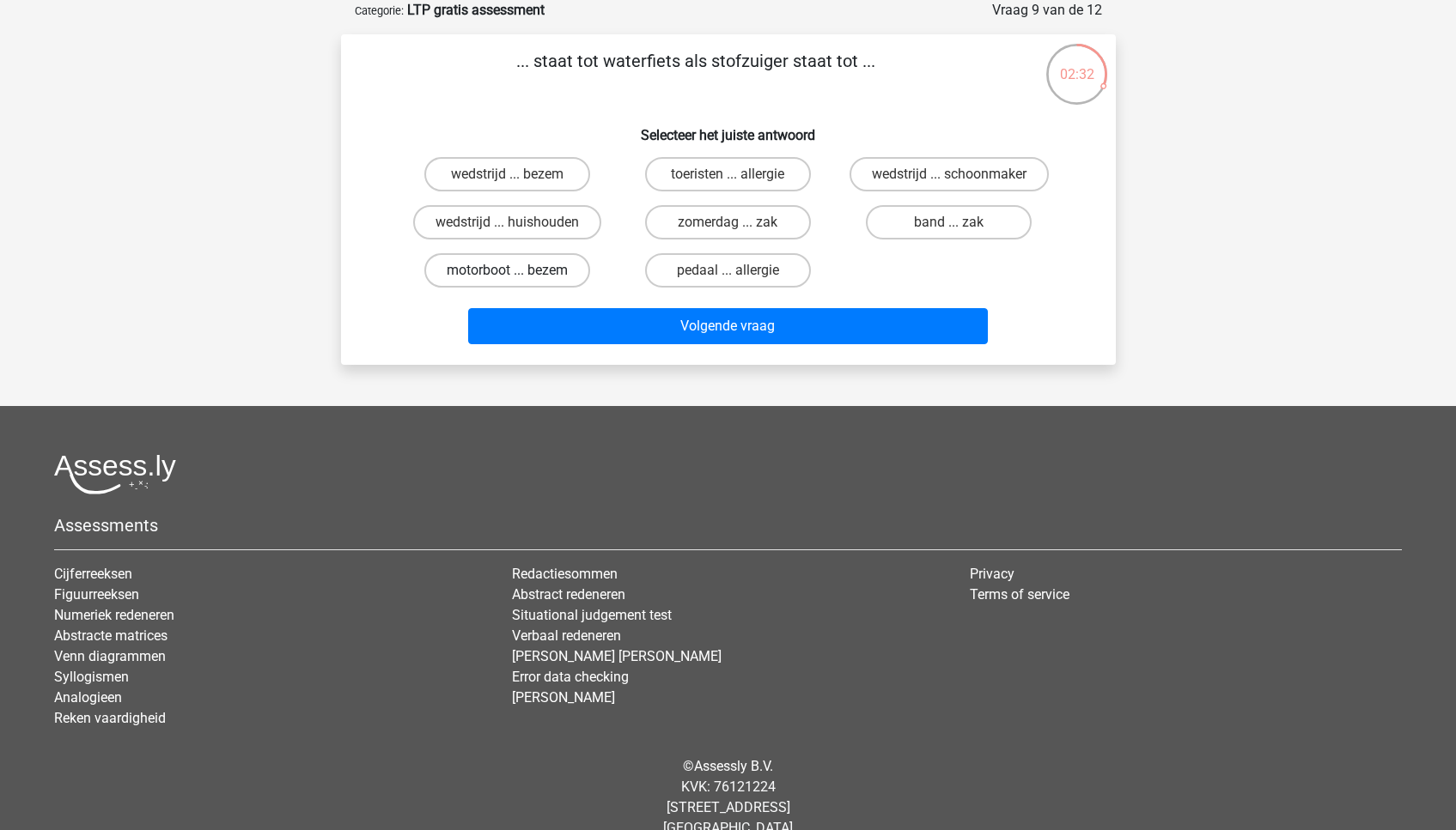
click at [533, 269] on label "motorboot ... bezem" at bounding box center [507, 270] width 165 height 34
click at [518, 270] on input "motorboot ... bezem" at bounding box center [512, 276] width 11 height 11
radio input "true"
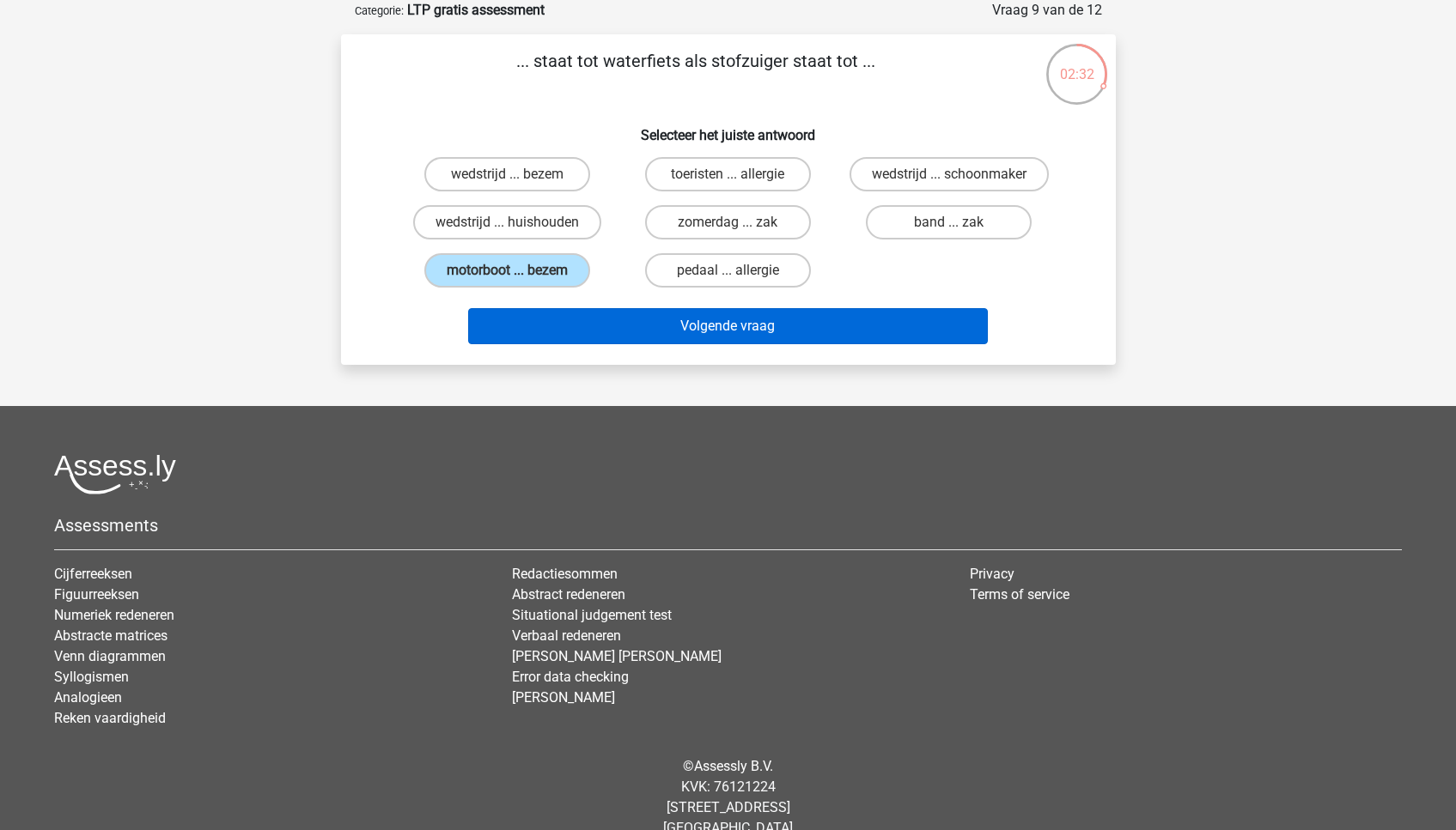
click at [602, 319] on button "Volgende vraag" at bounding box center [728, 326] width 520 height 36
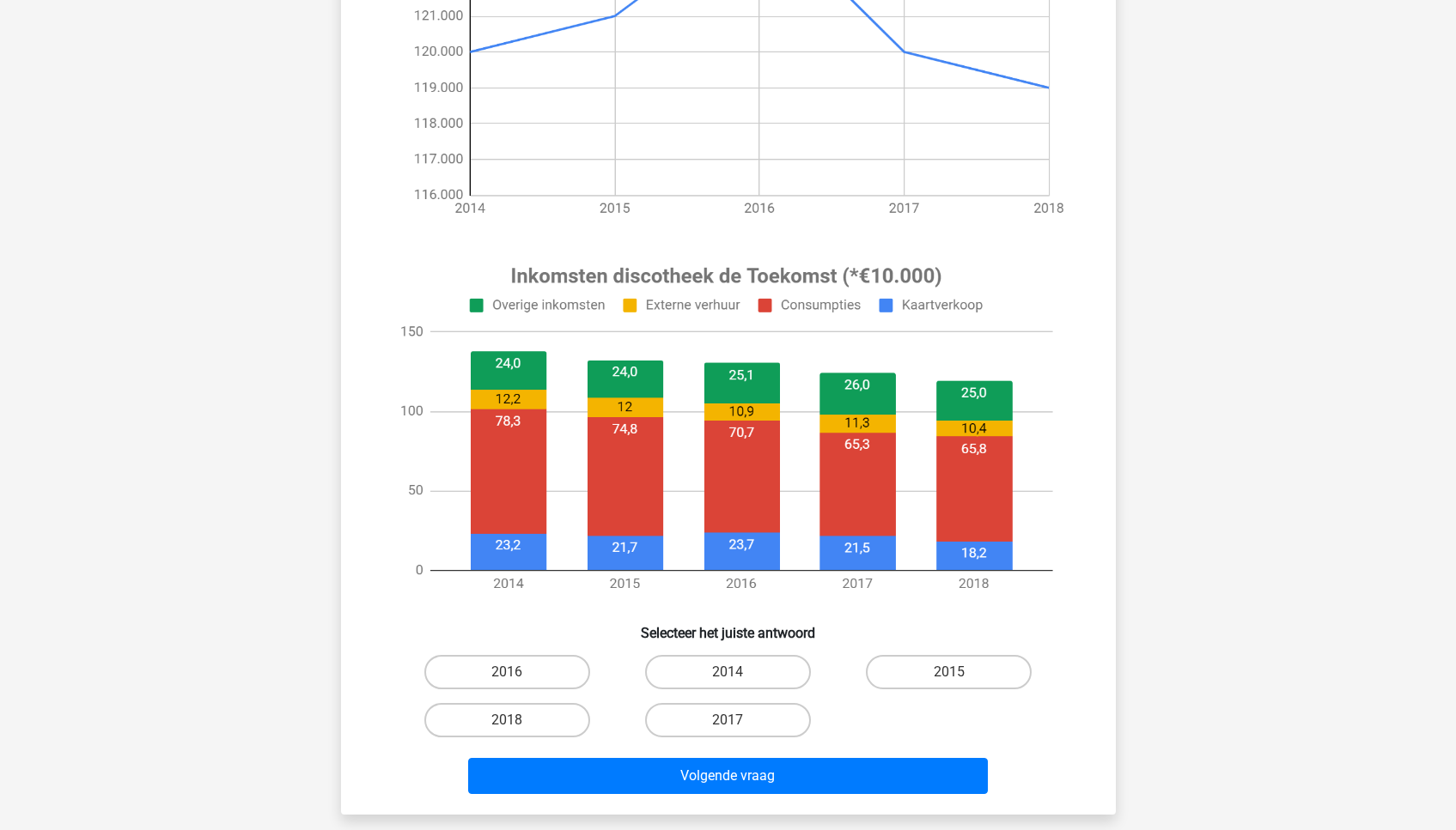
scroll to position [401, 0]
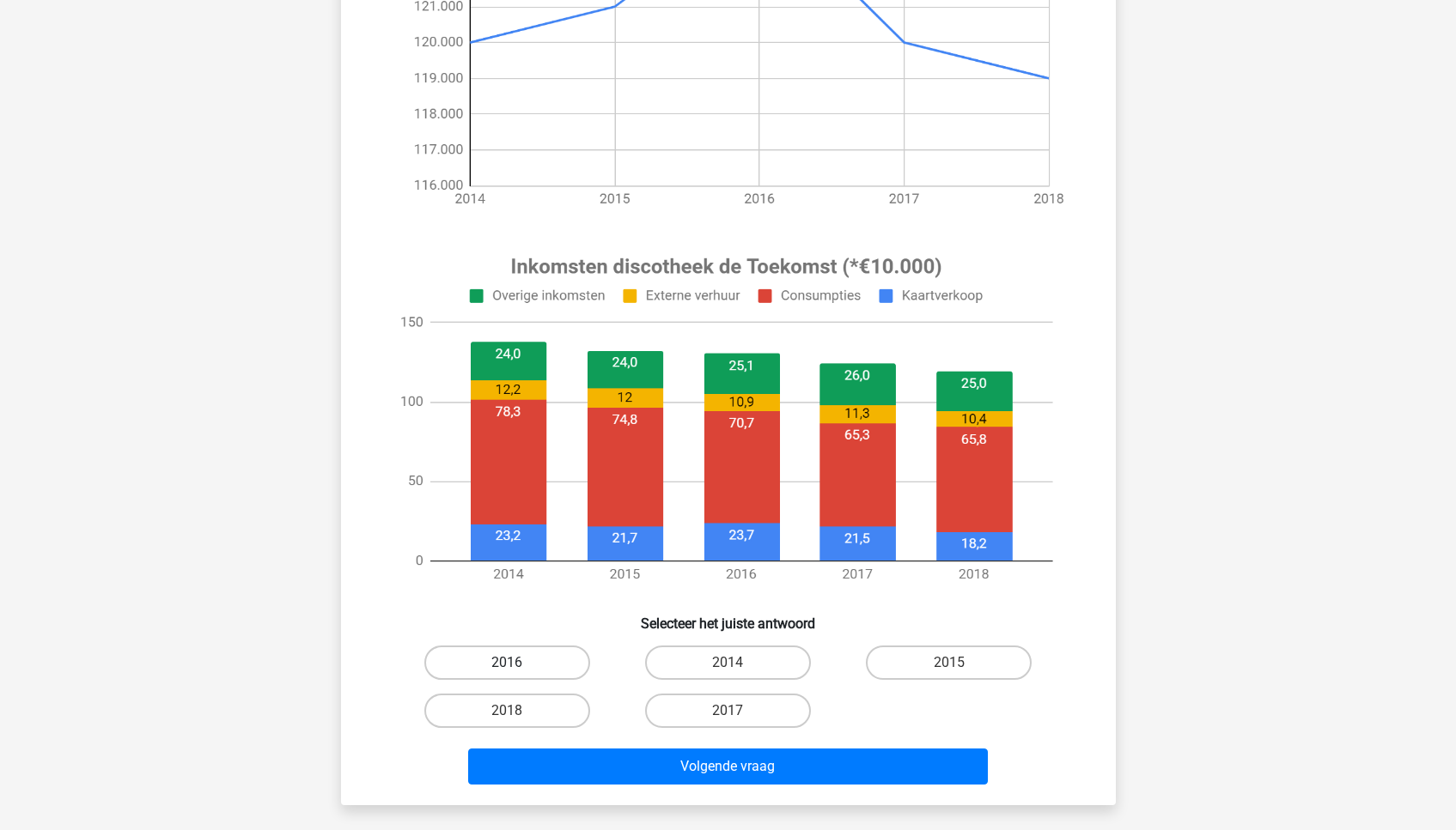
click at [516, 656] on label "2016" at bounding box center [507, 663] width 165 height 34
click at [516, 663] on input "2016" at bounding box center [512, 668] width 11 height 11
radio input "true"
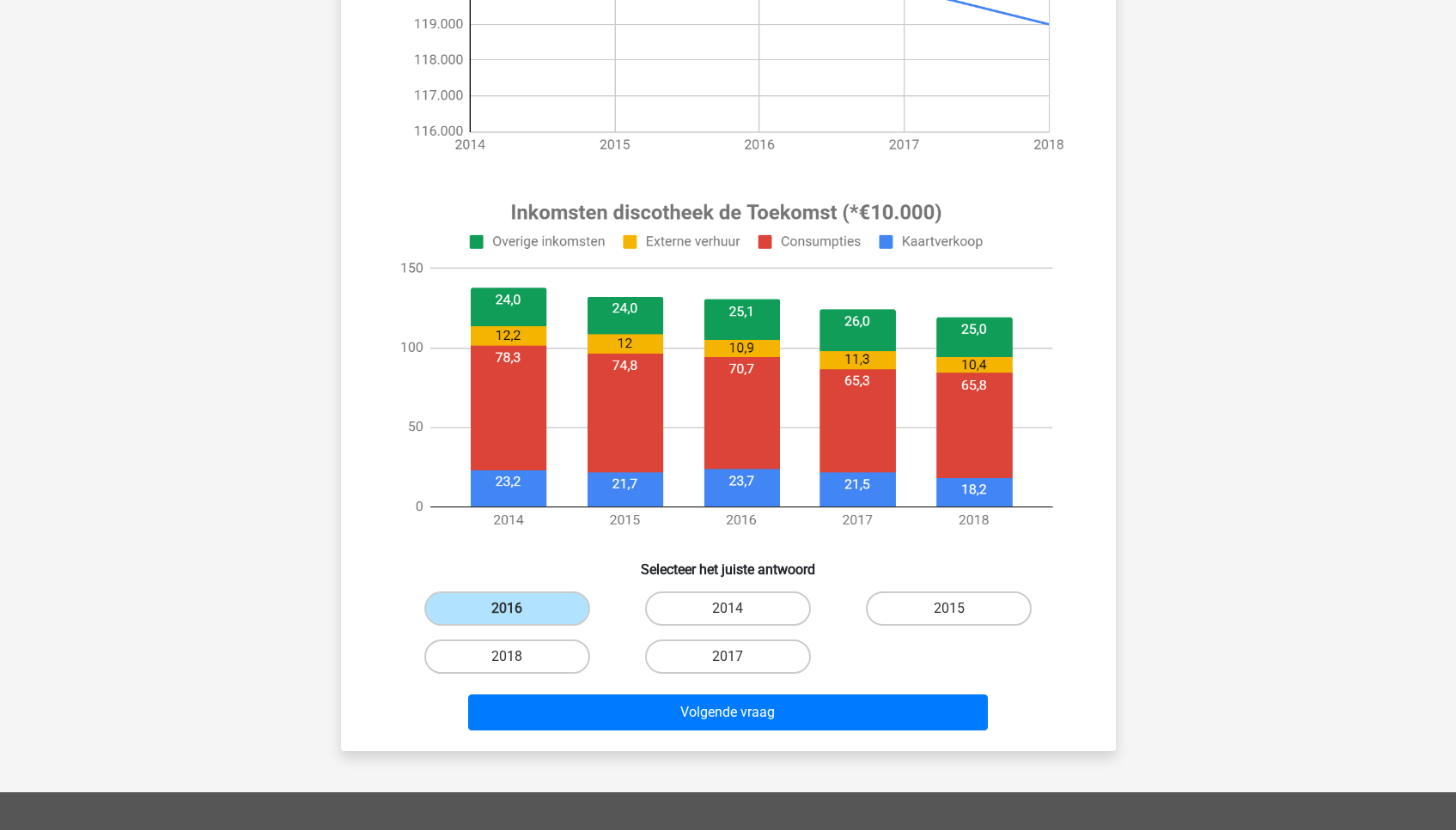
scroll to position [493, 0]
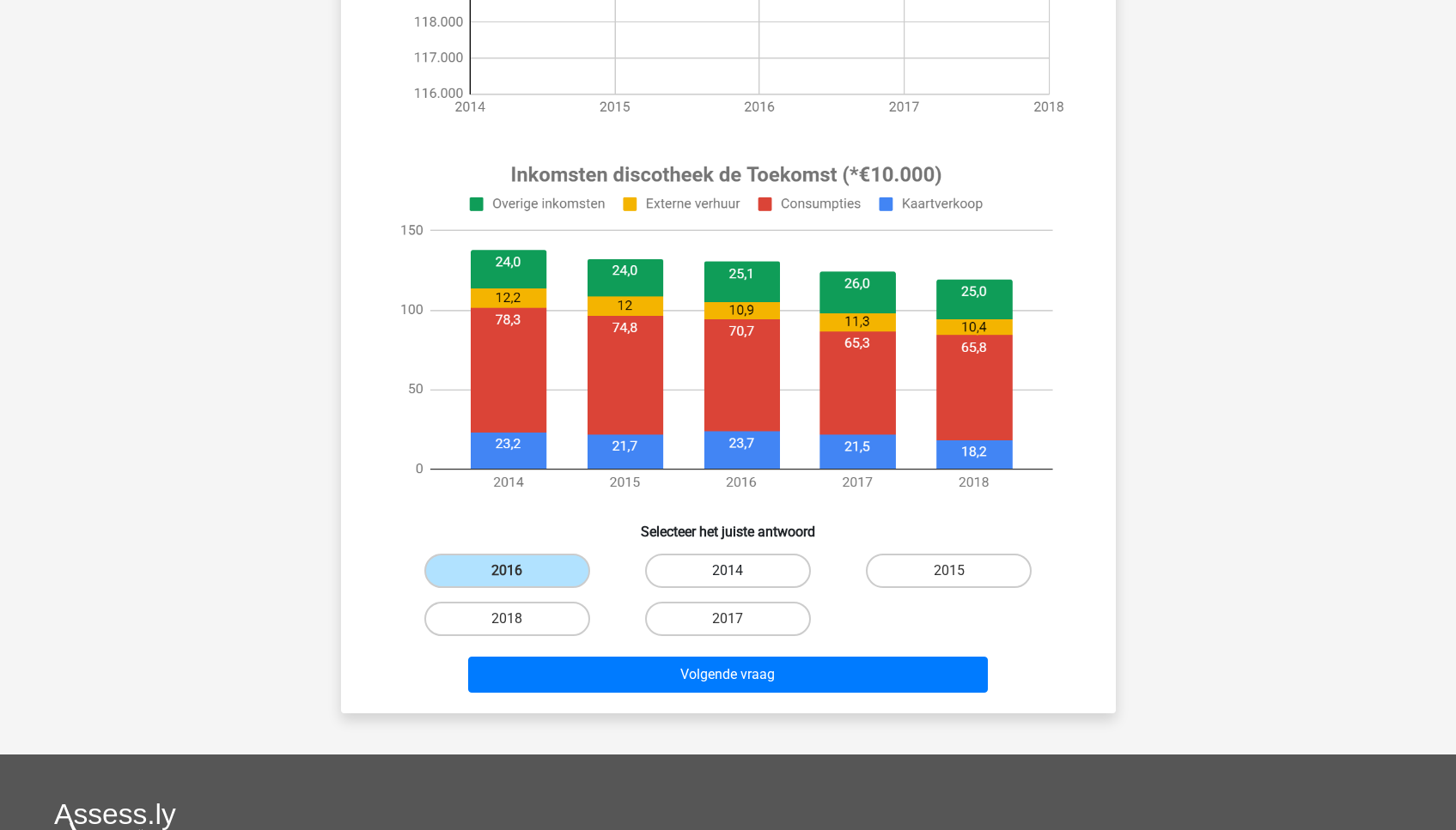
click at [751, 574] on label "2014" at bounding box center [727, 571] width 165 height 34
click at [738, 574] on input "2014" at bounding box center [733, 577] width 11 height 11
radio input "true"
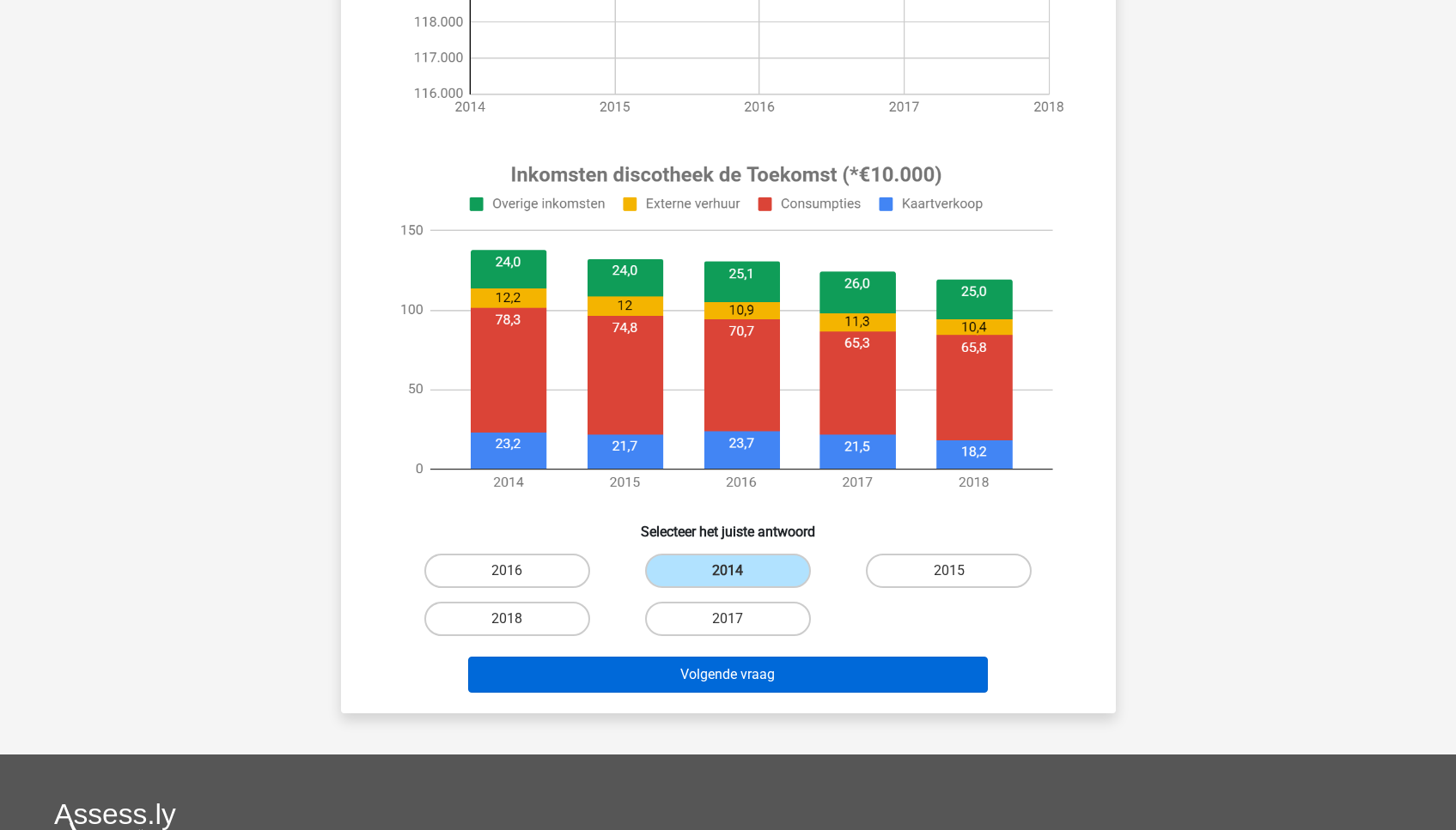
click at [752, 676] on button "Volgende vraag" at bounding box center [728, 675] width 520 height 36
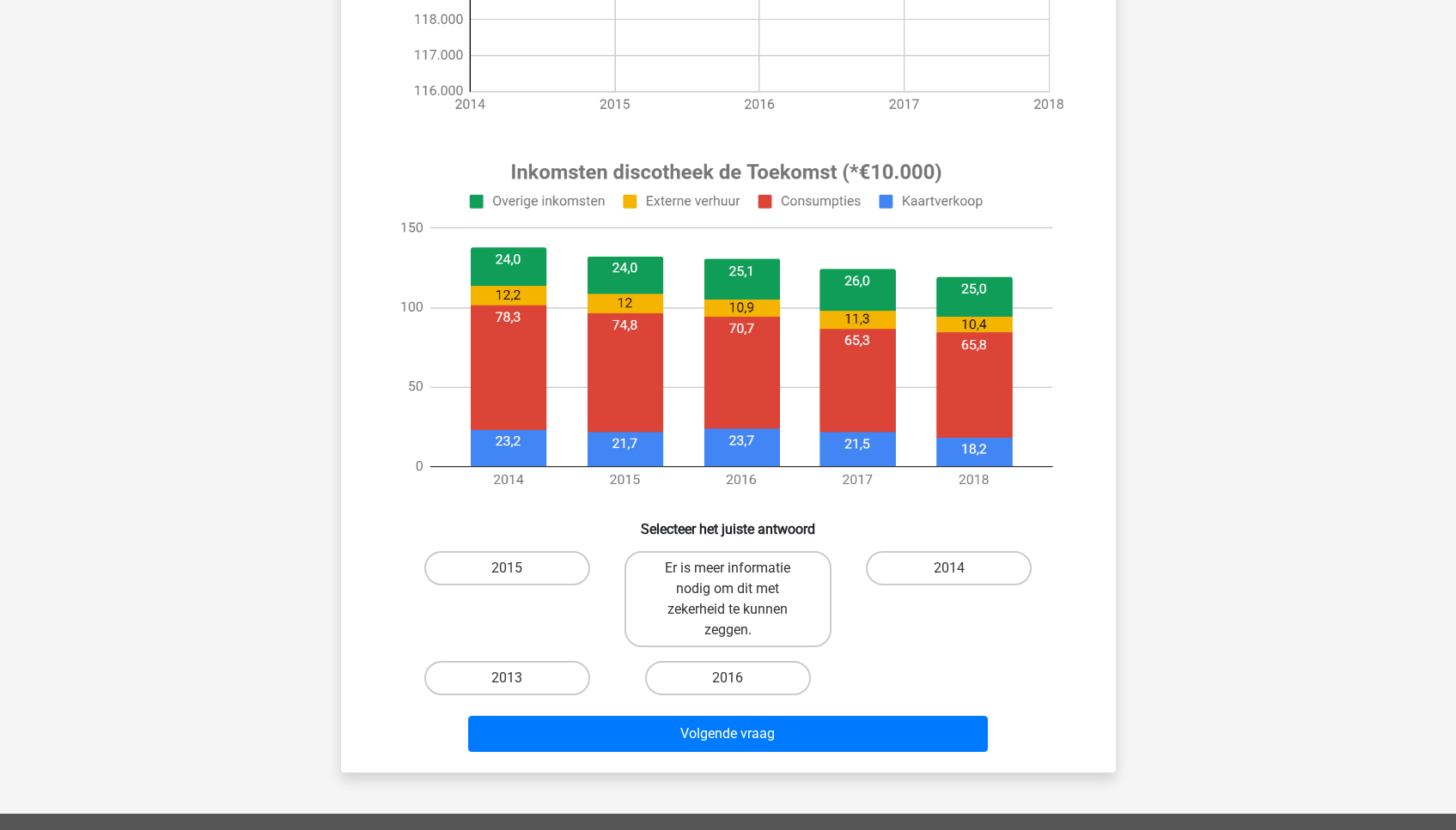
scroll to position [665, 0]
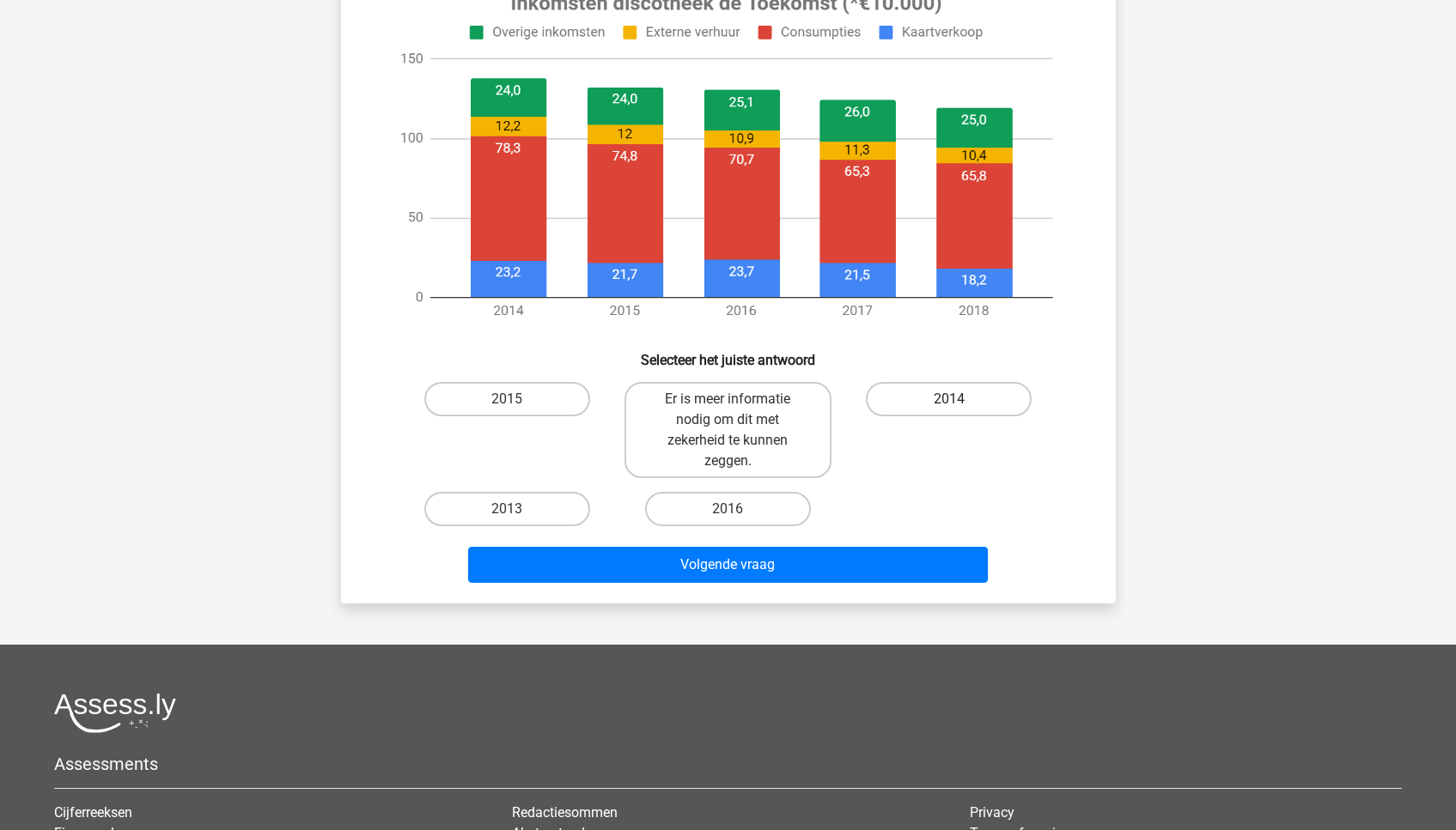
click at [925, 393] on label "2014" at bounding box center [948, 399] width 165 height 34
click at [949, 399] on input "2014" at bounding box center [955, 405] width 11 height 11
radio input "true"
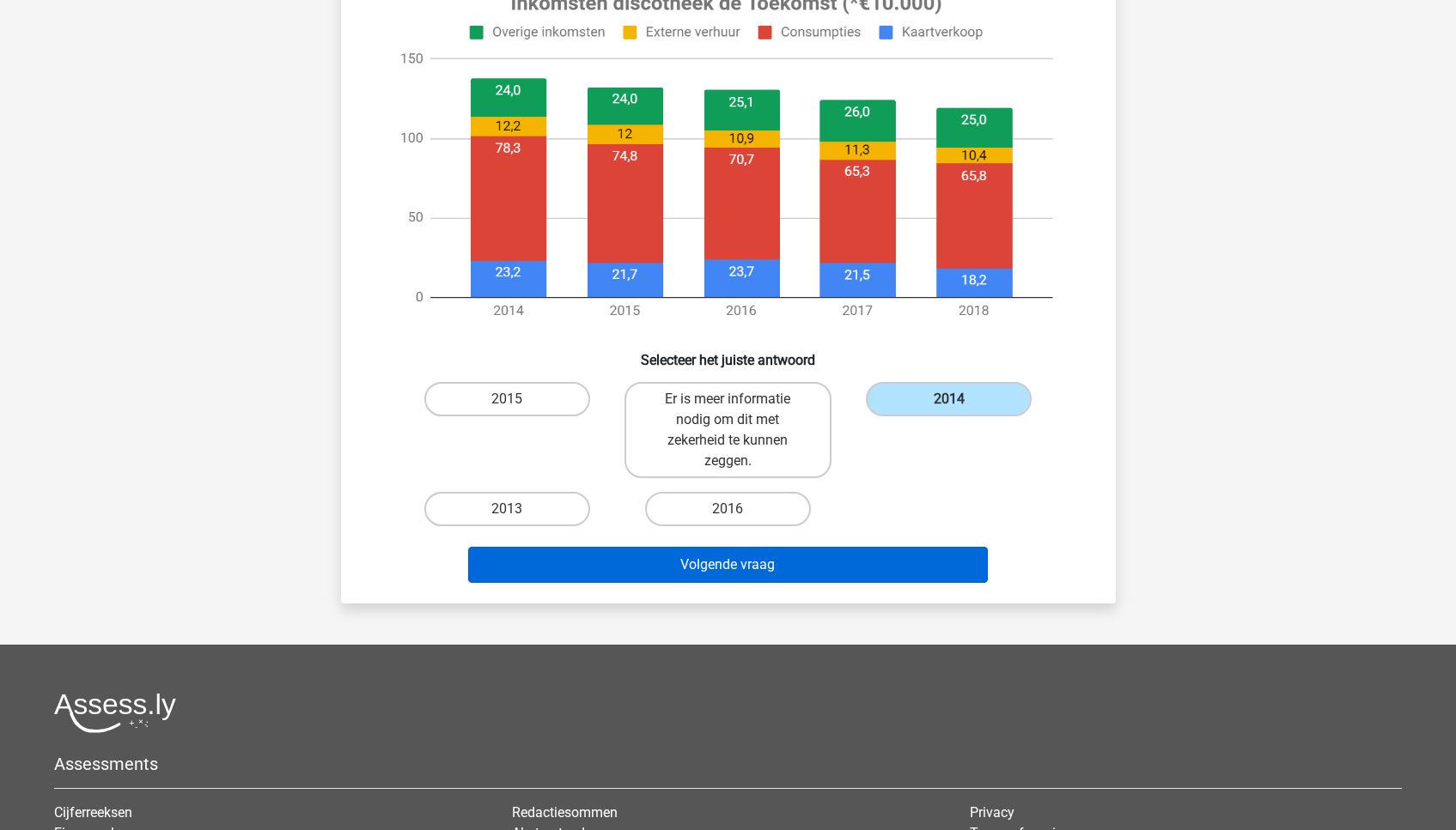
click at [859, 573] on button "Volgende vraag" at bounding box center [728, 565] width 520 height 36
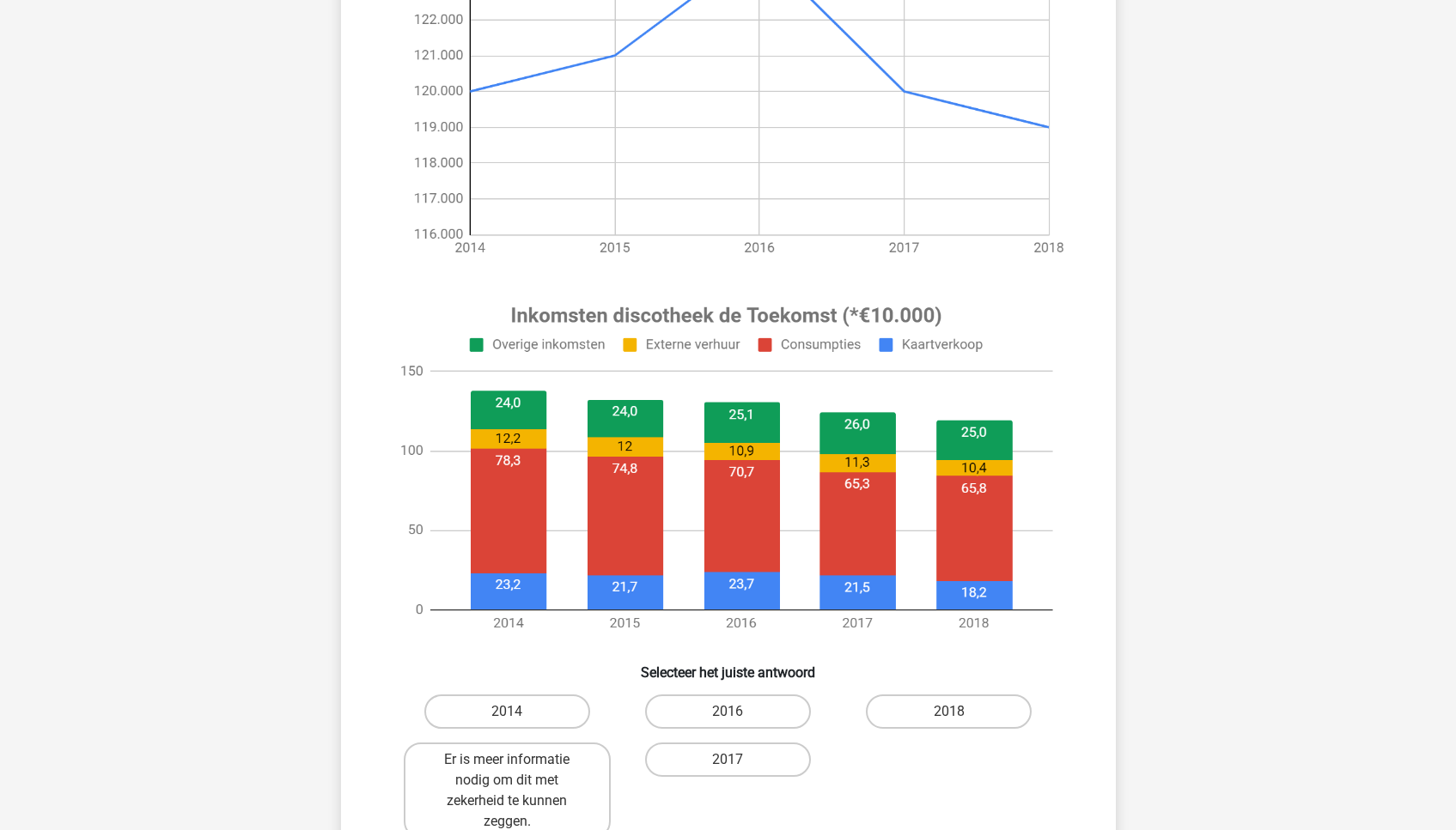
scroll to position [415, 0]
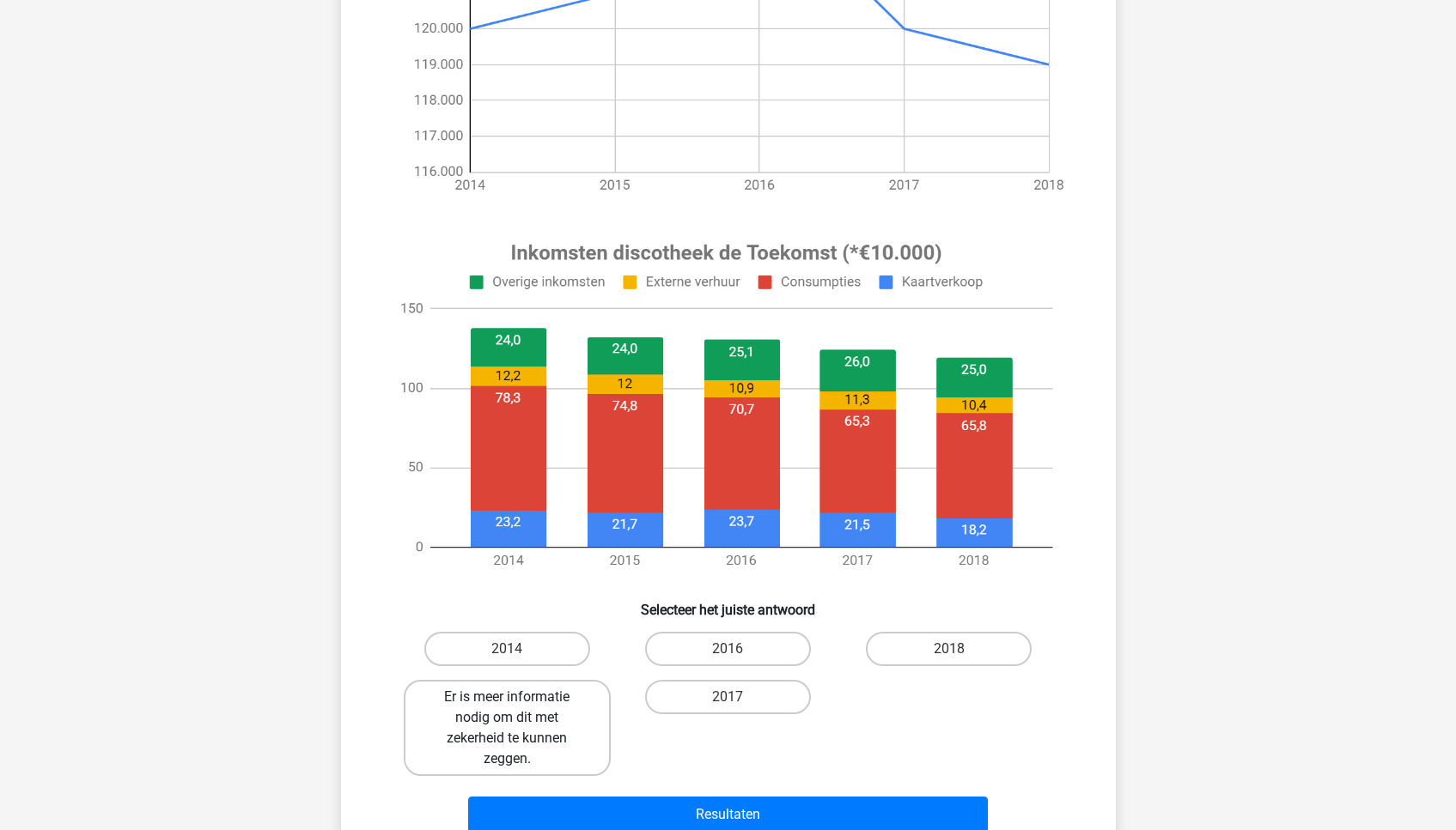
click at [523, 752] on label "Er is meer informatie nodig om dit met zekerheid te kunnen zeggen." at bounding box center [507, 728] width 207 height 96
click at [518, 708] on input "Er is meer informatie nodig om dit met zekerheid te kunnen zeggen." at bounding box center [512, 703] width 11 height 11
radio input "true"
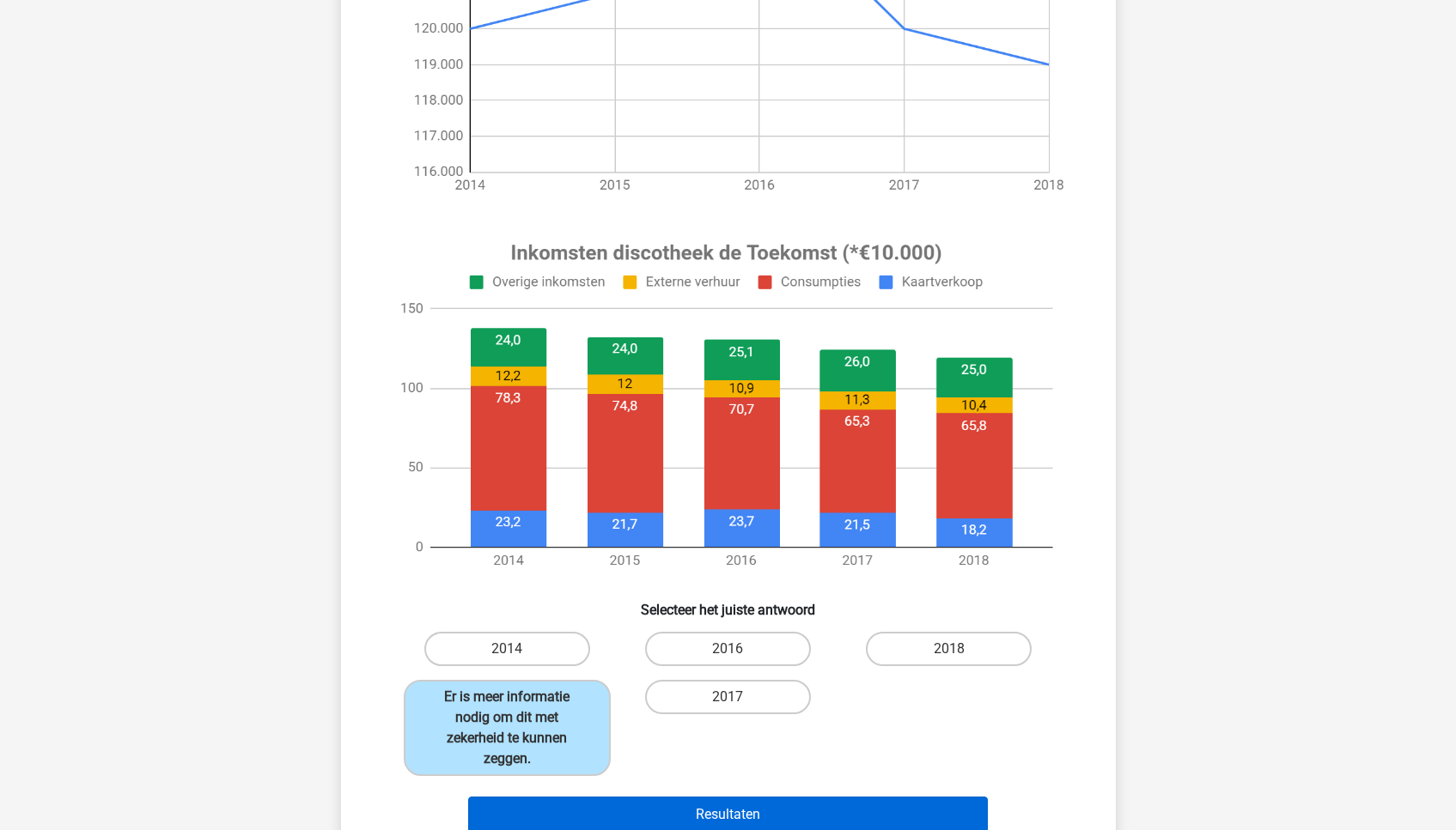
click at [642, 797] on button "Resultaten" at bounding box center [728, 815] width 520 height 36
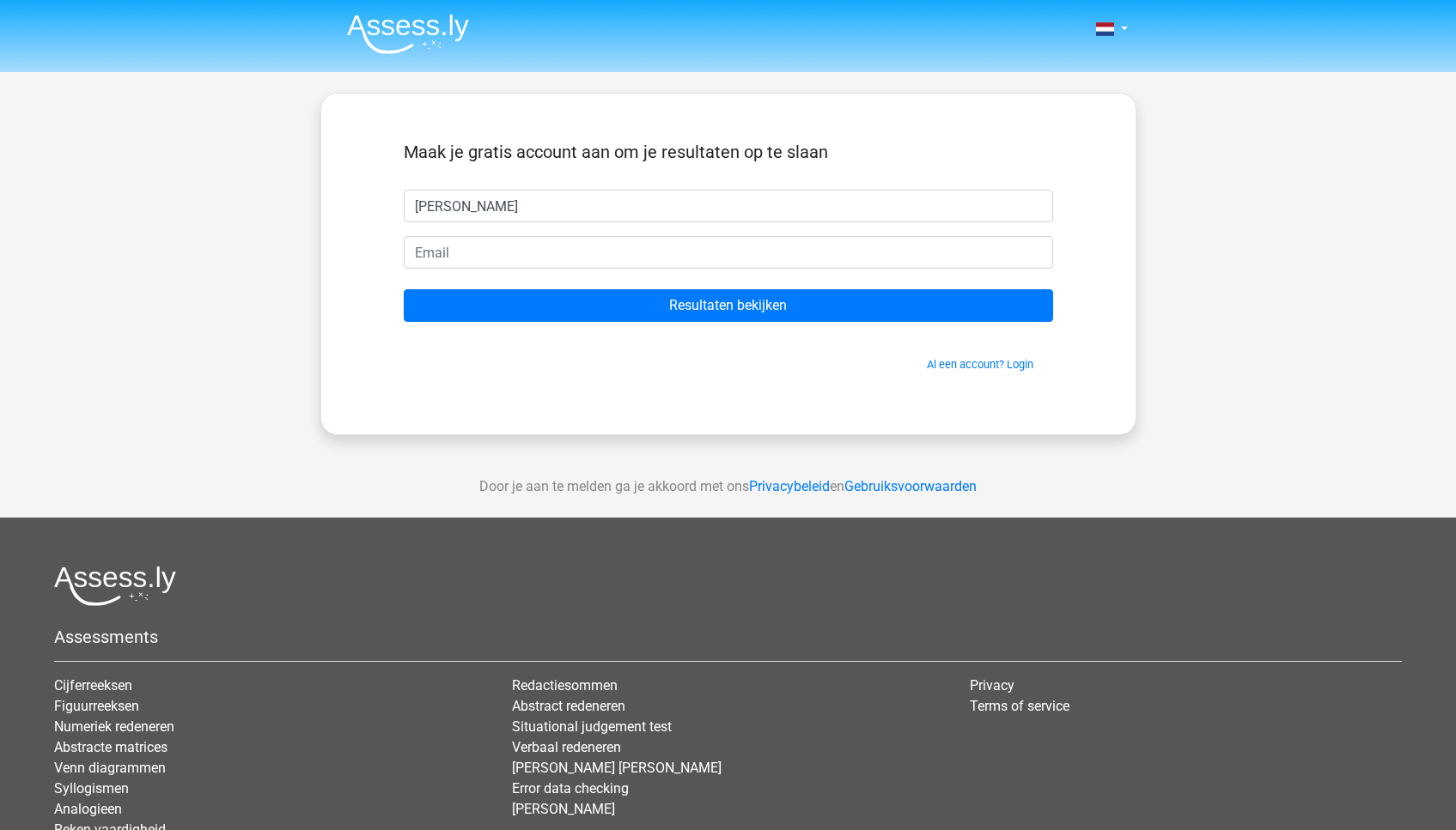
type input "kate"
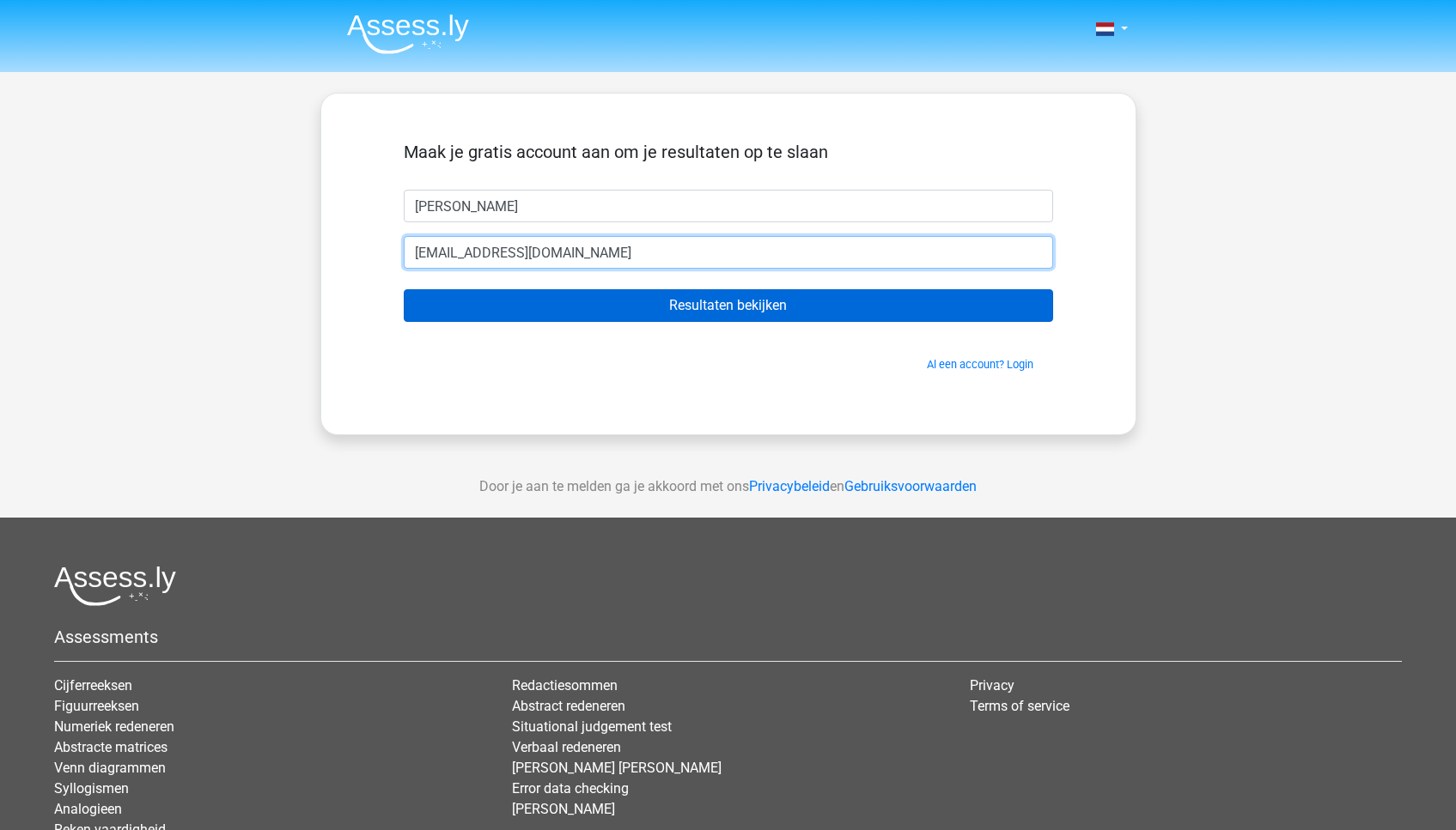
type input "katevanbokhoven@icloud.com"
click at [573, 299] on input "Resultaten bekijken" at bounding box center [728, 305] width 650 height 33
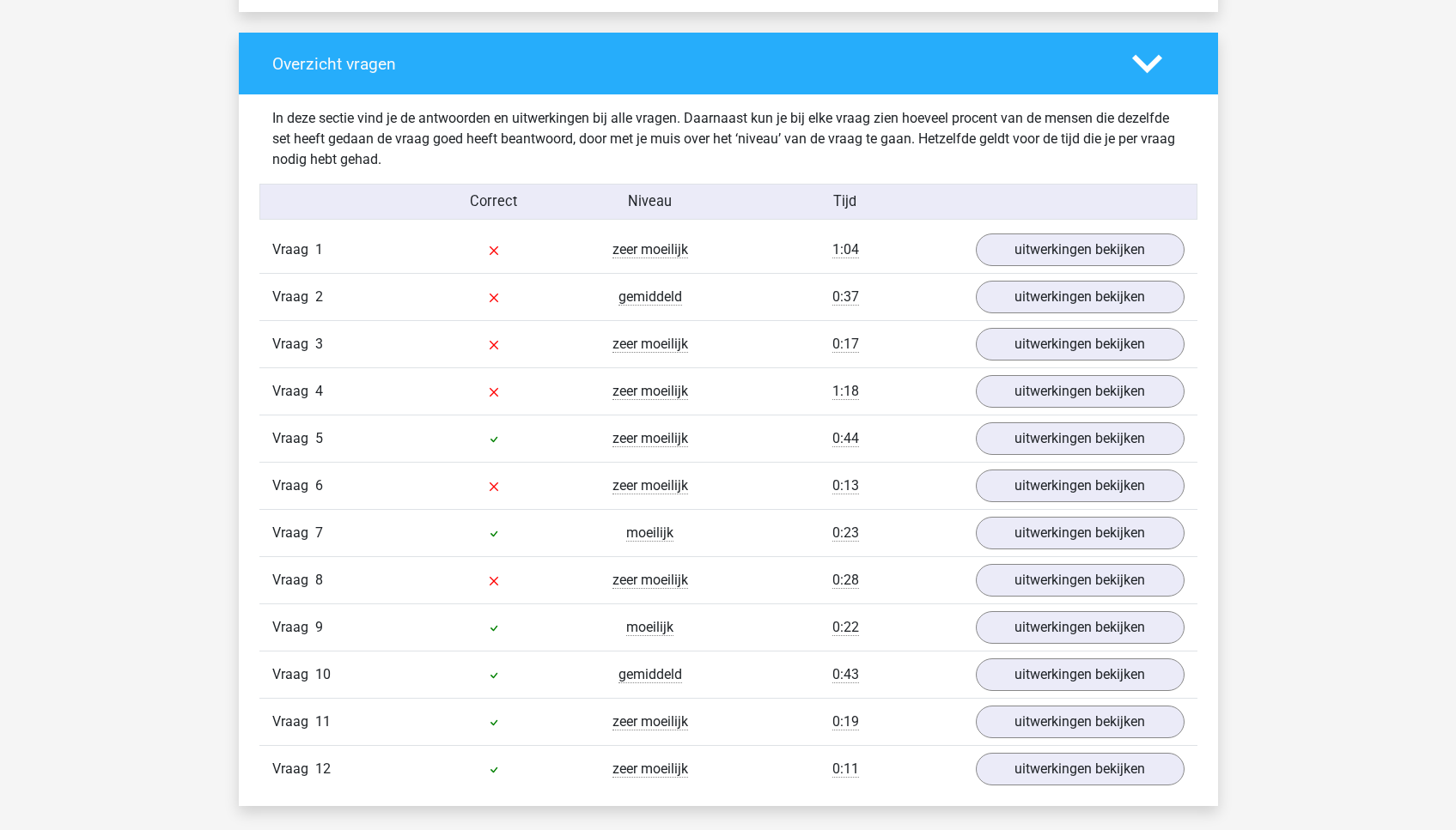
scroll to position [1745, 0]
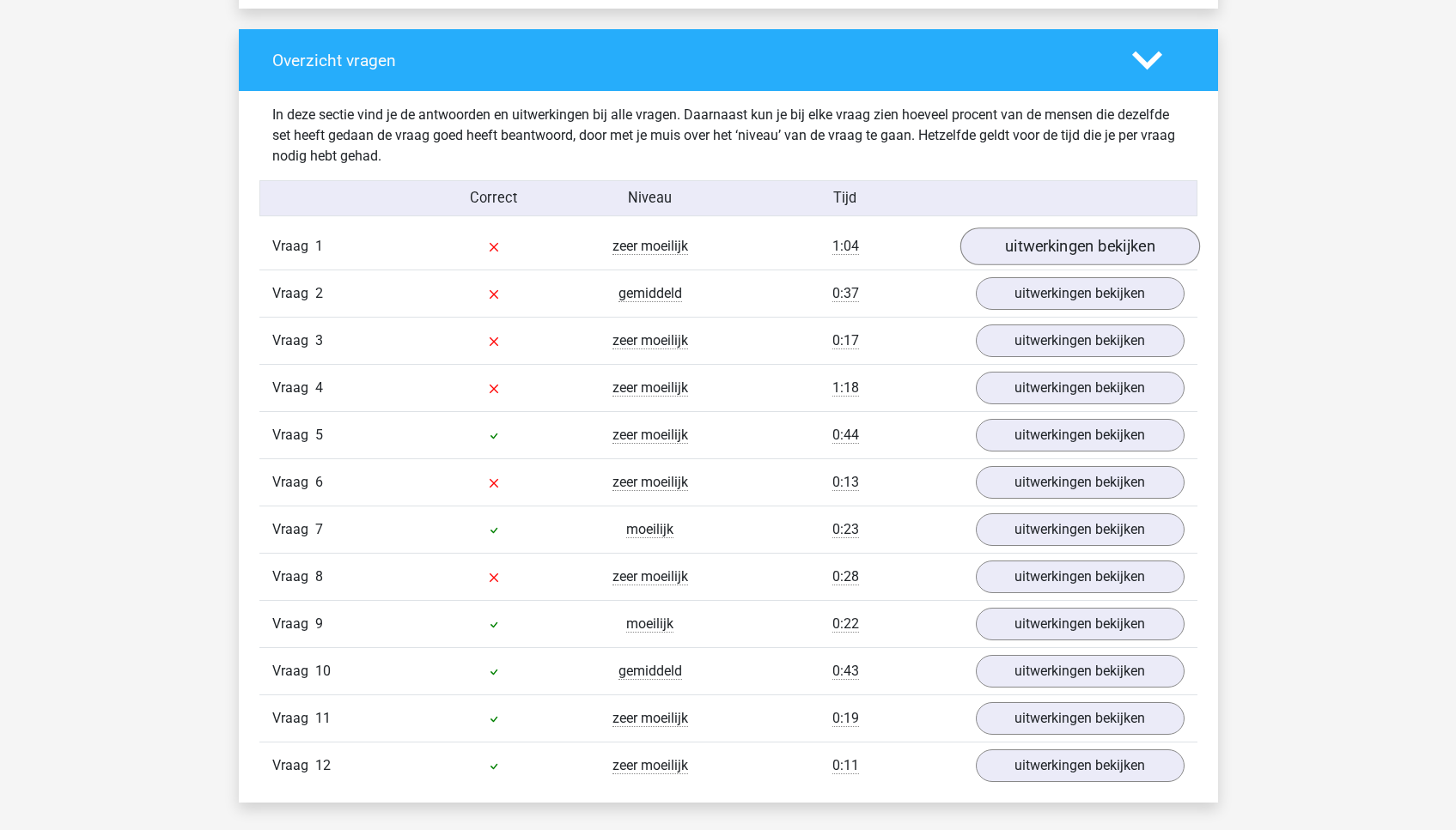
click at [1023, 246] on link "uitwerkingen bekijken" at bounding box center [1079, 248] width 239 height 38
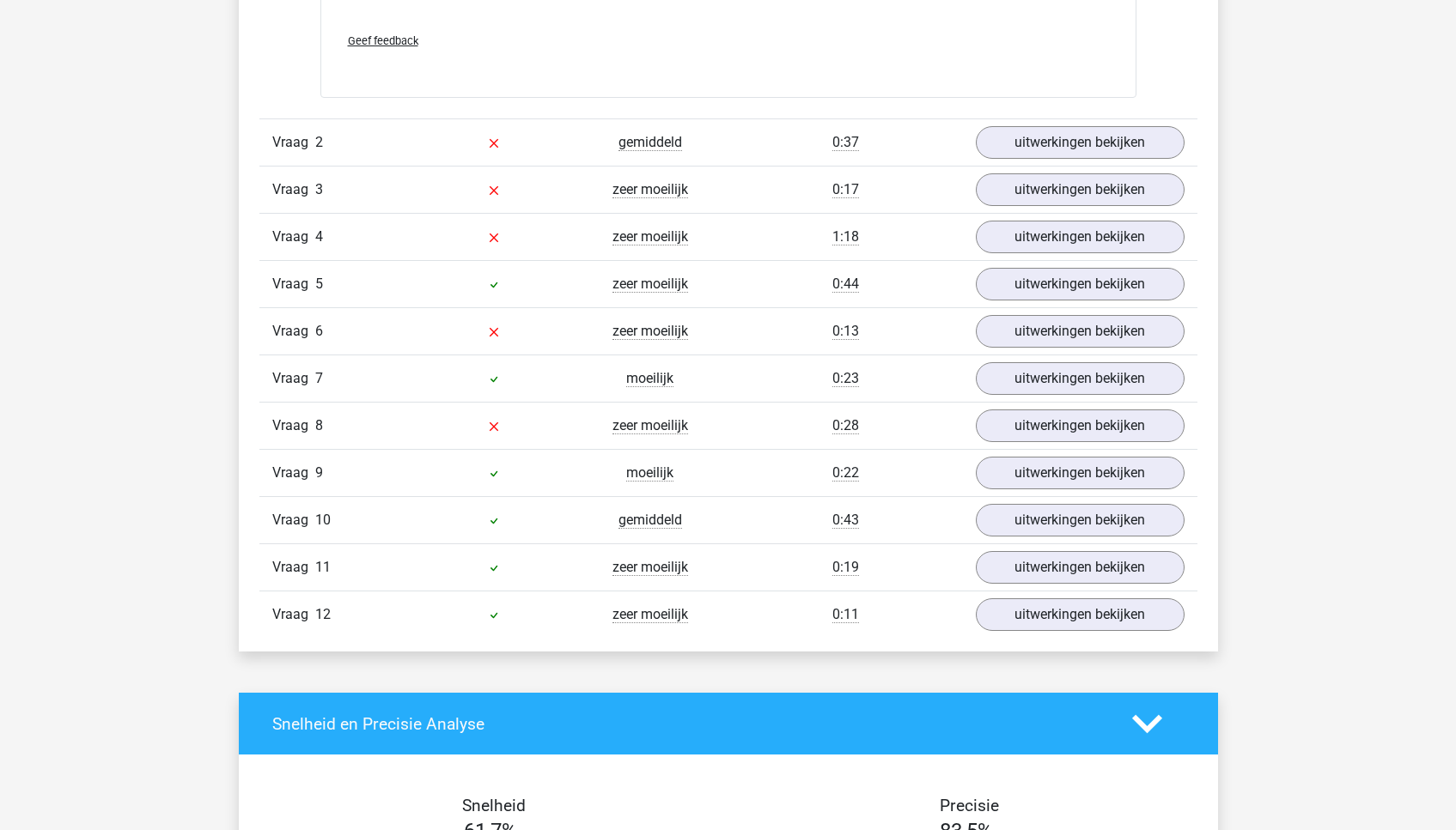
scroll to position [2774, 0]
click at [1108, 480] on link "uitwerkingen bekijken" at bounding box center [1079, 474] width 239 height 38
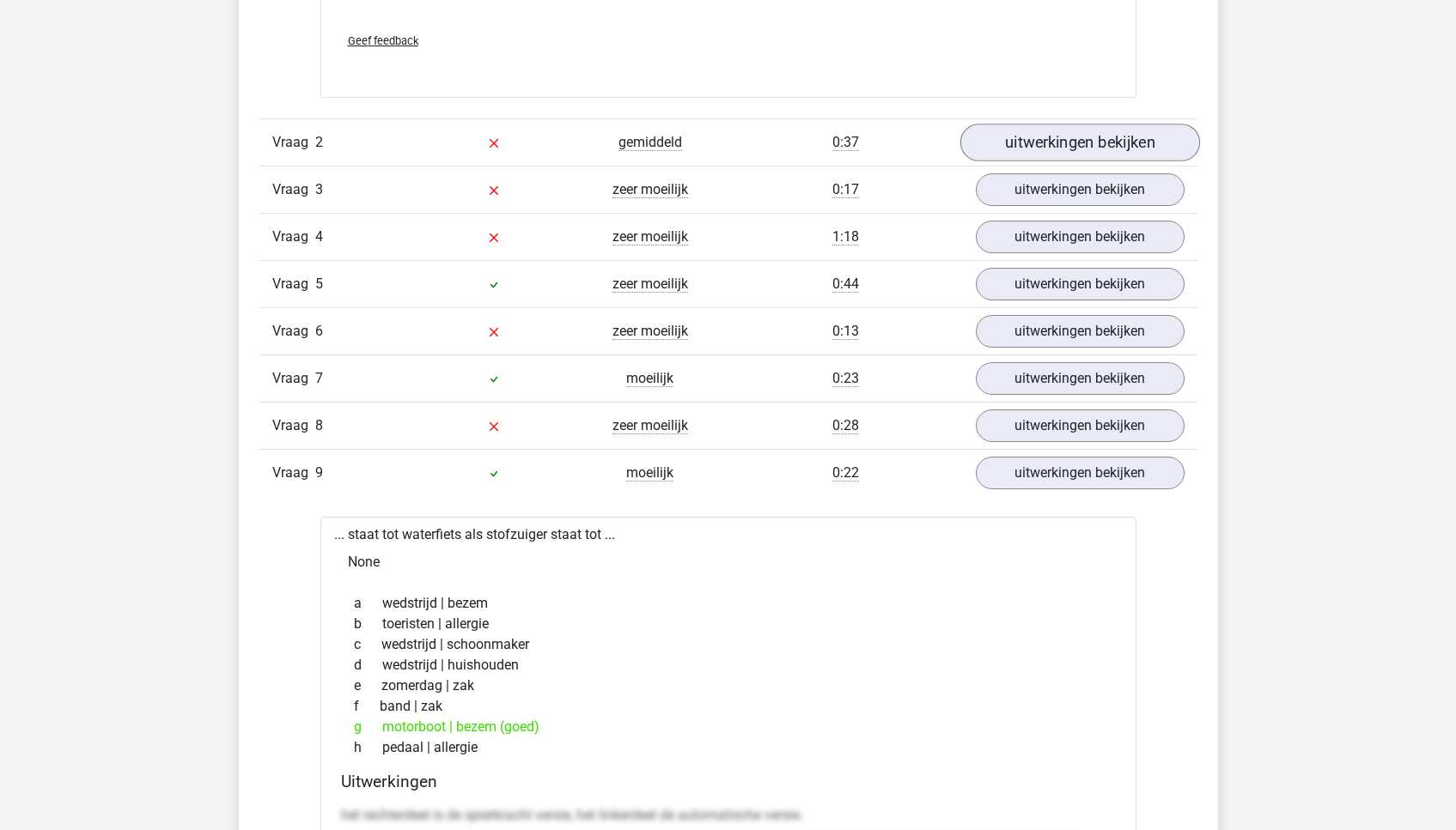
click at [1013, 154] on link "uitwerkingen bekijken" at bounding box center [1079, 143] width 239 height 38
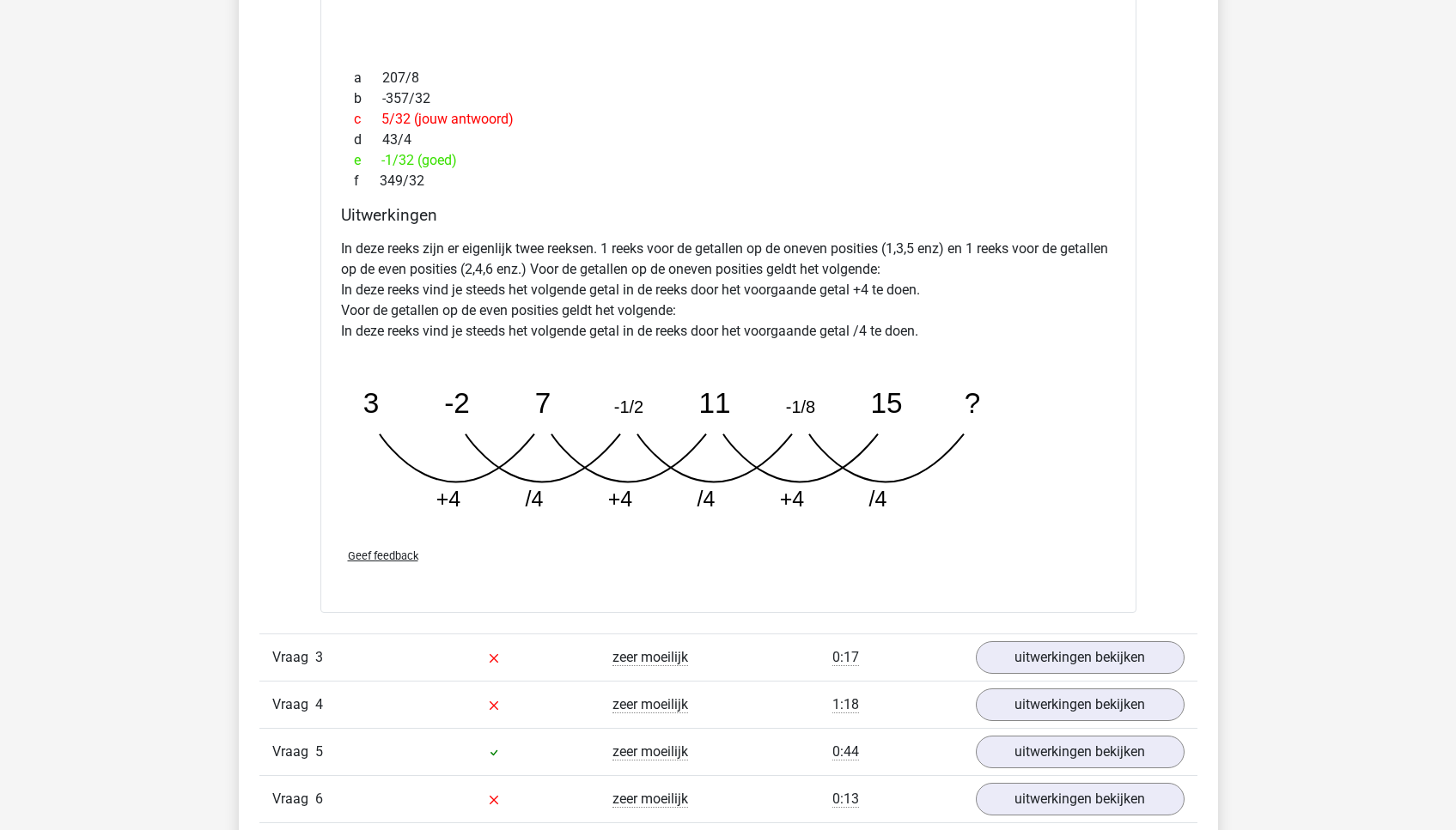
scroll to position [3140, 0]
click at [1030, 652] on link "uitwerkingen bekijken" at bounding box center [1079, 656] width 239 height 38
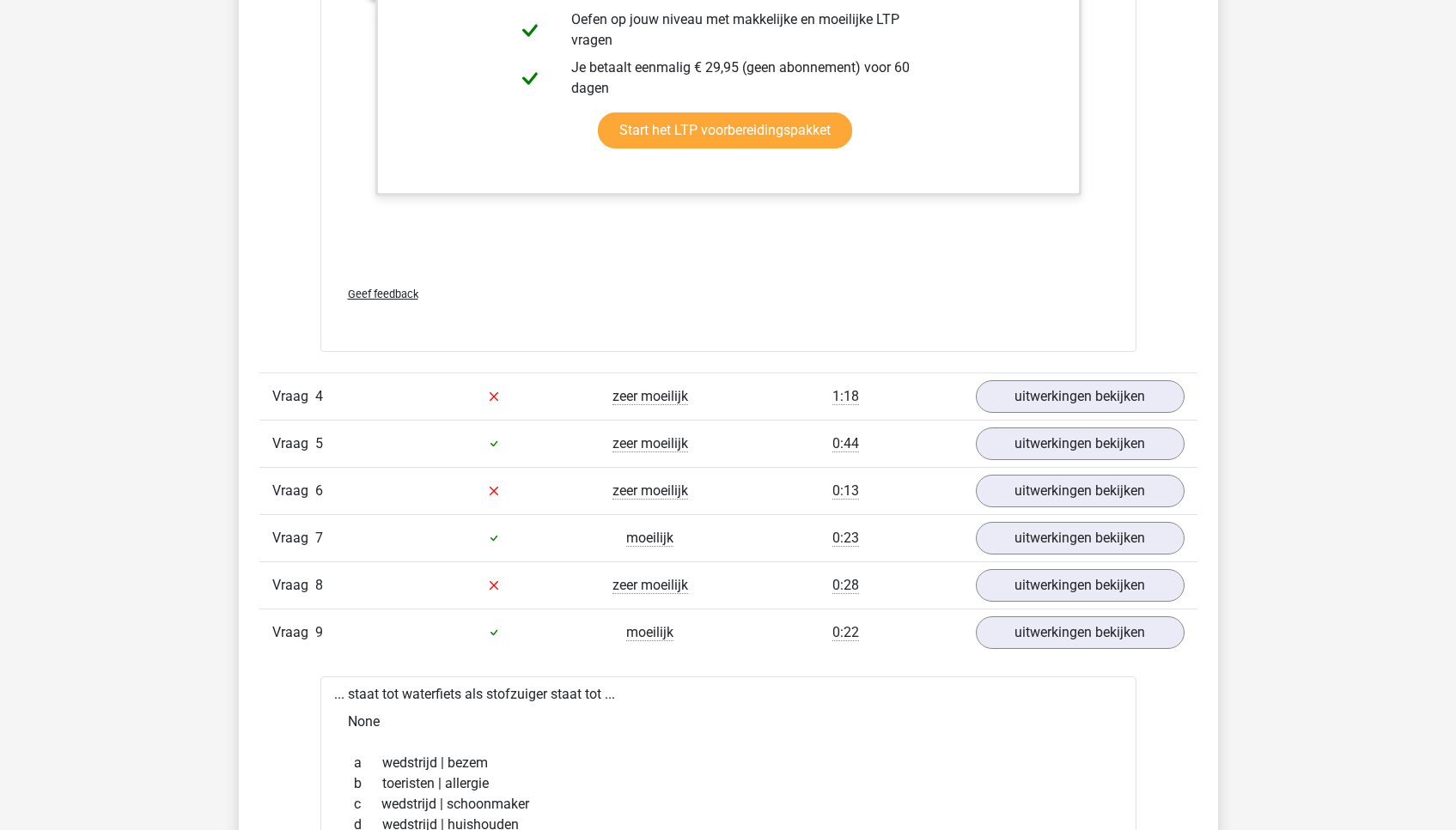
scroll to position [4495, 0]
click at [1076, 386] on link "uitwerkingen bekijken" at bounding box center [1079, 395] width 239 height 38
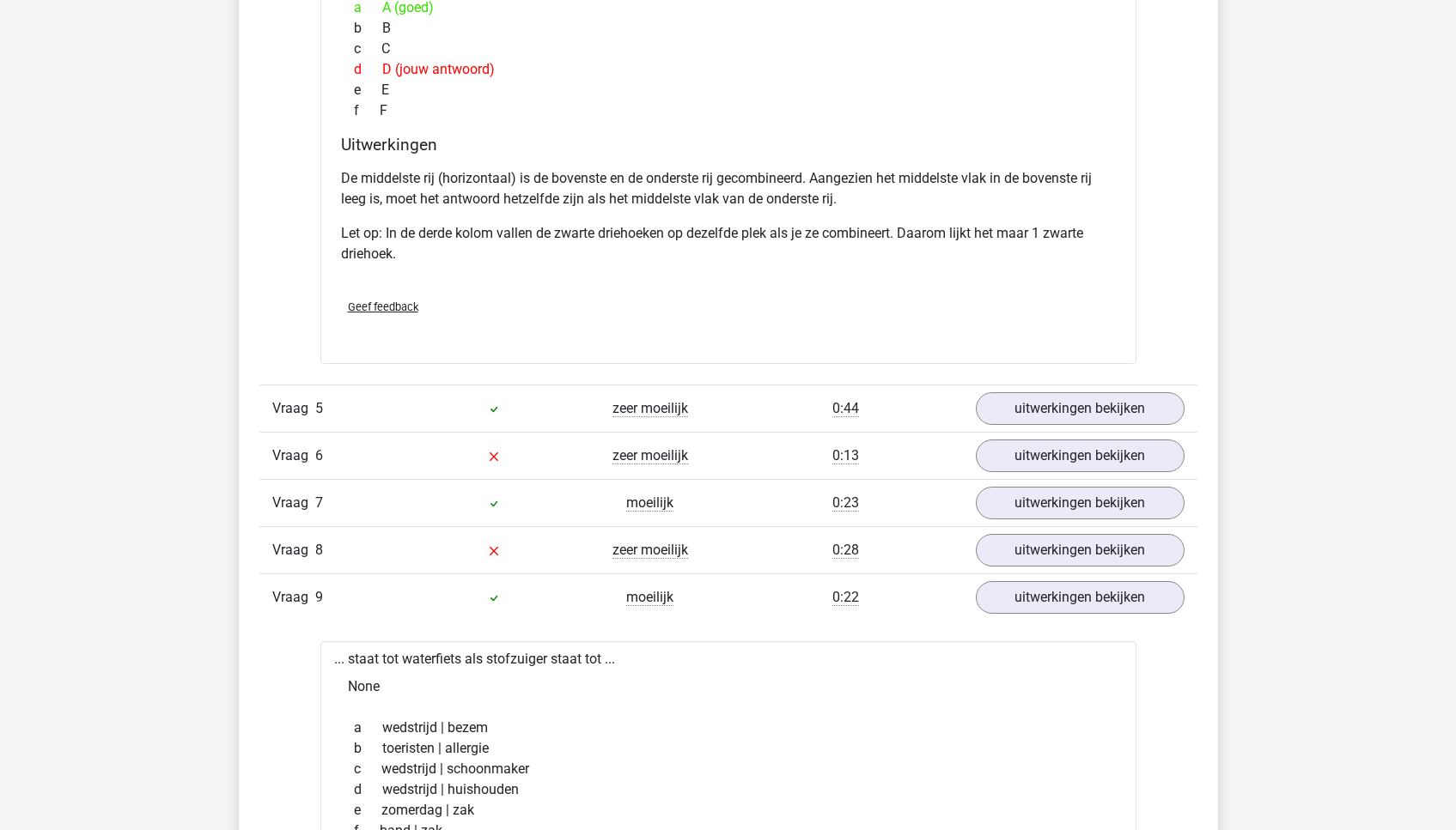
scroll to position [5371, 0]
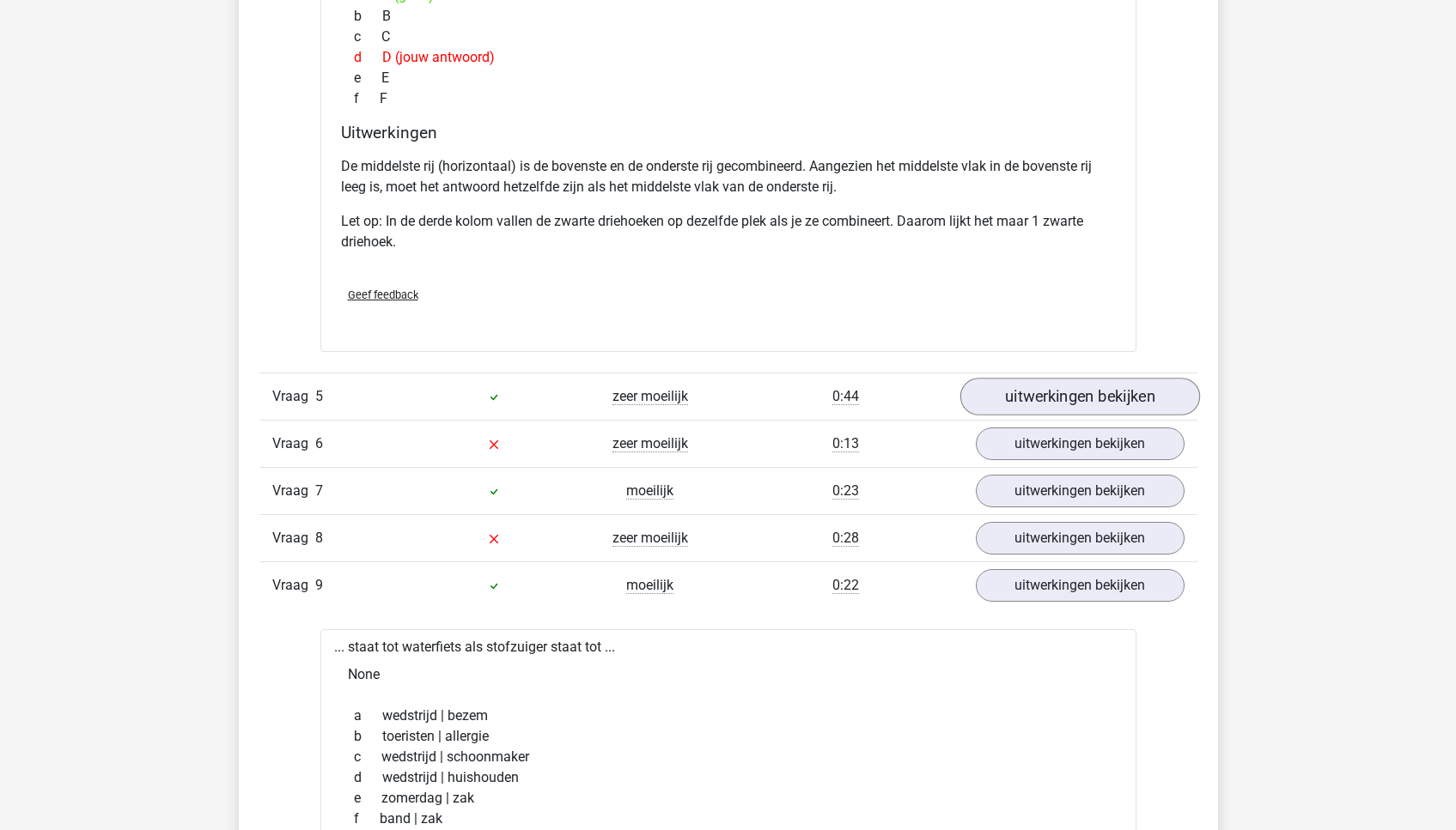
click at [1025, 396] on link "uitwerkingen bekijken" at bounding box center [1079, 397] width 239 height 38
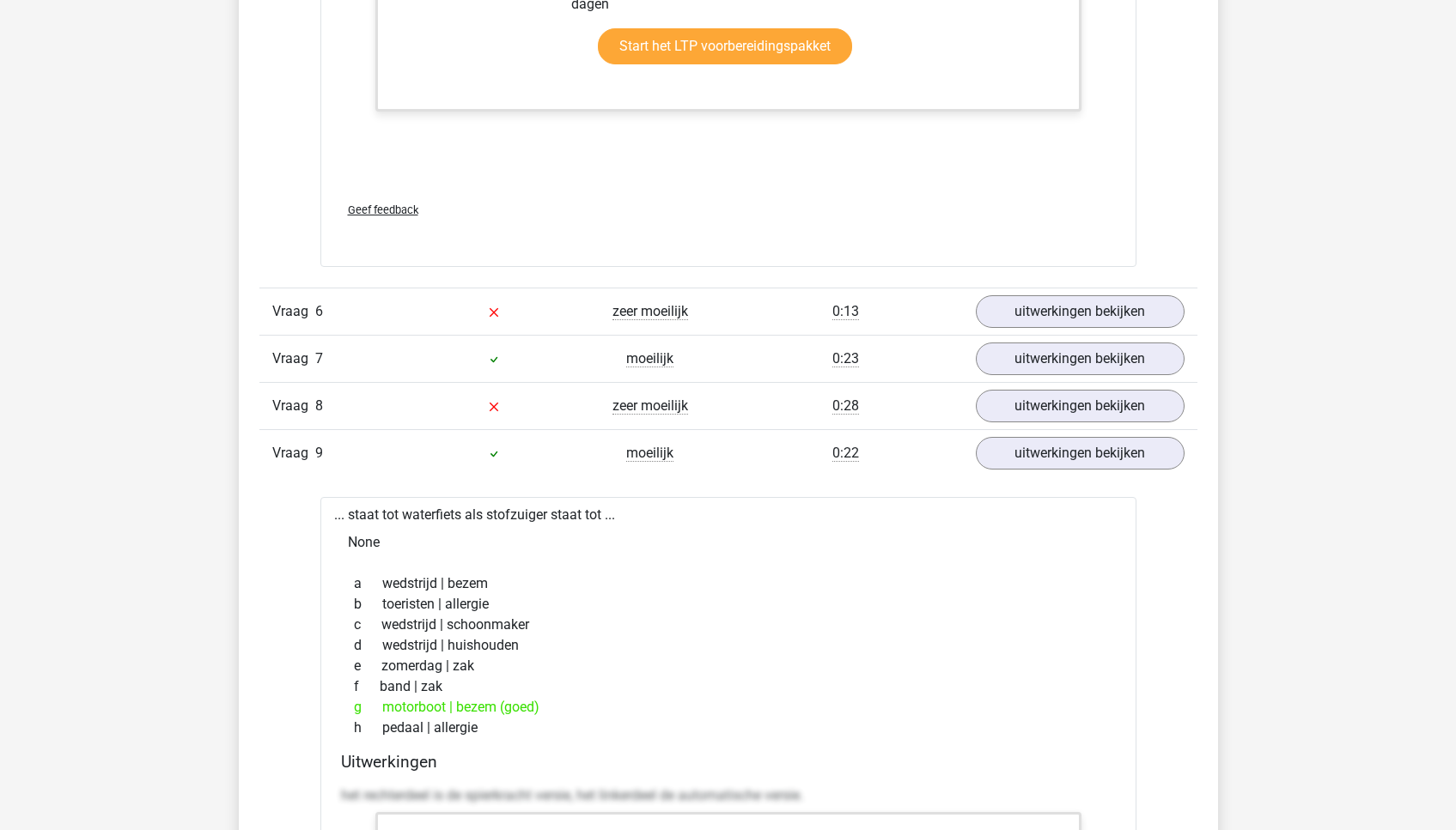
scroll to position [6730, 0]
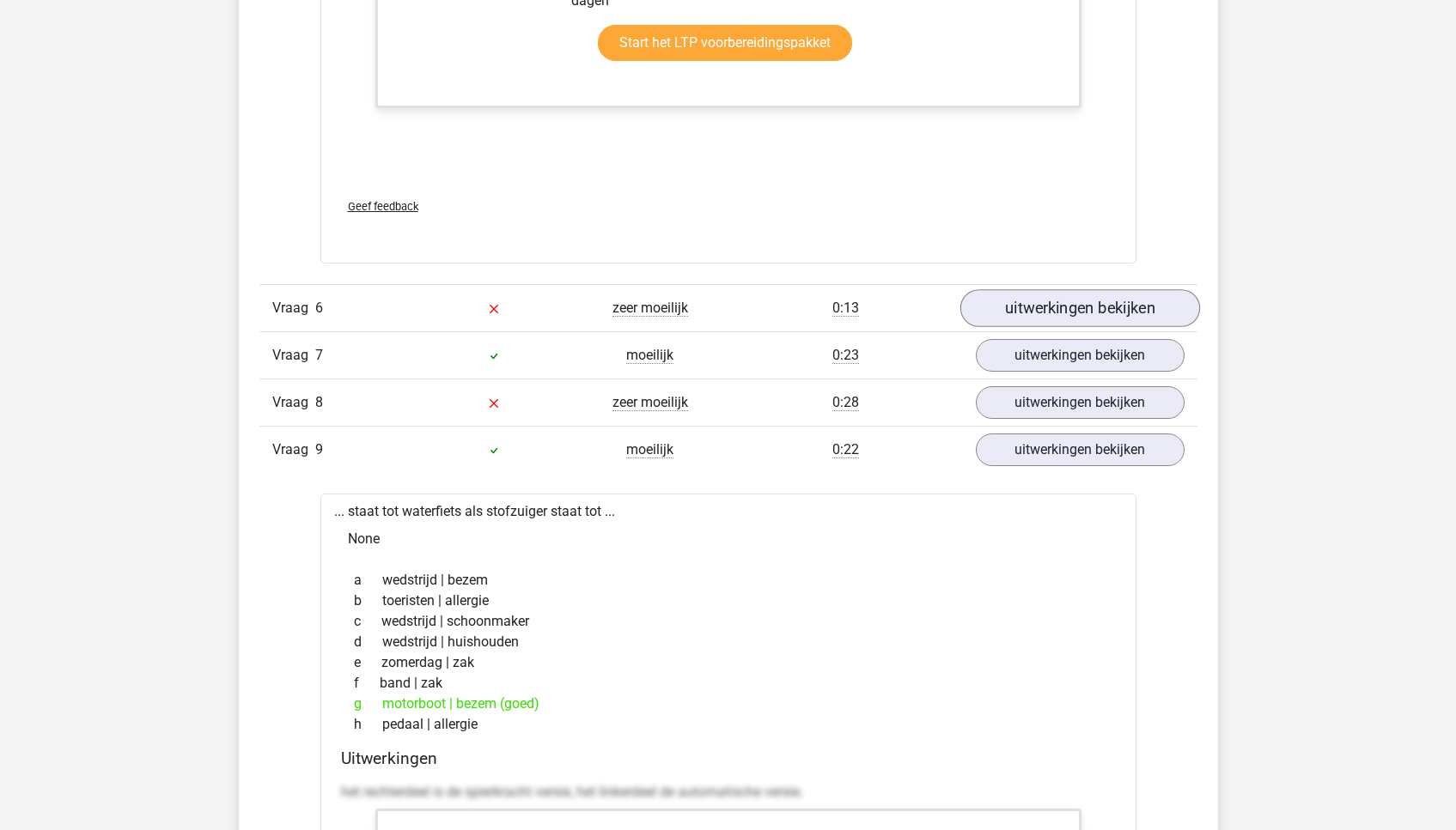
click at [1024, 298] on link "uitwerkingen bekijken" at bounding box center [1079, 308] width 239 height 38
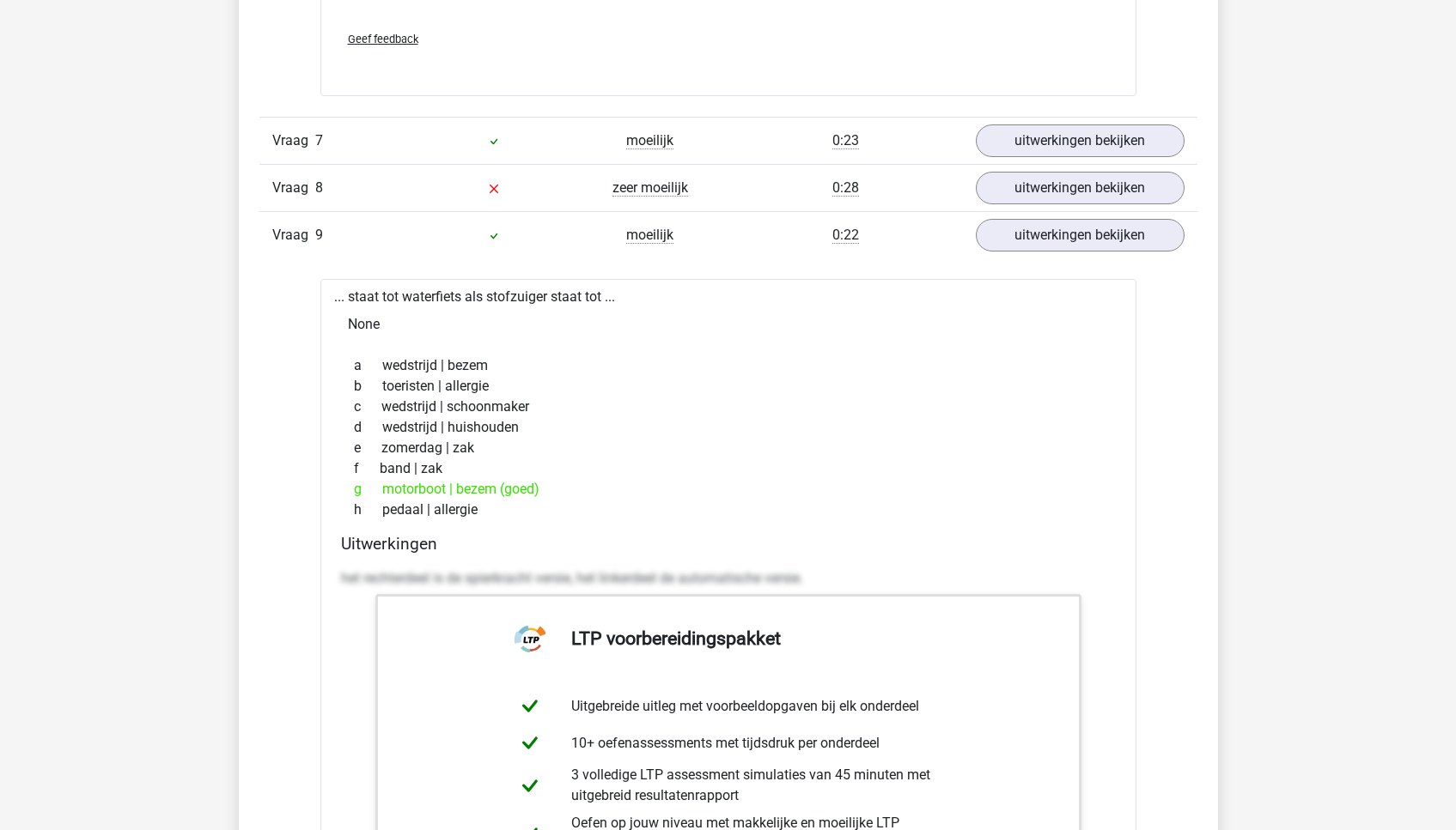
scroll to position [7748, 0]
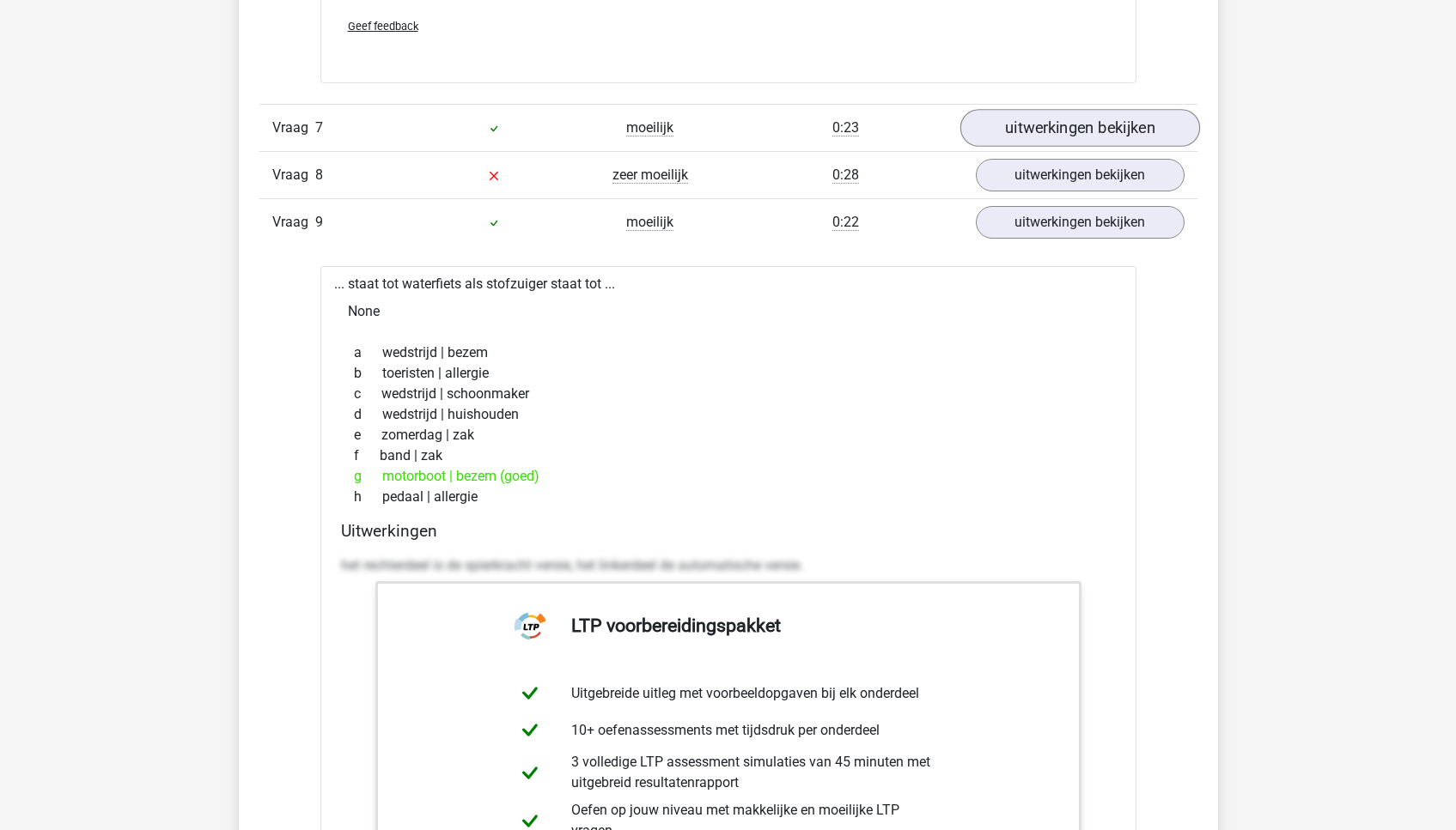
click at [1074, 121] on link "uitwerkingen bekijken" at bounding box center [1079, 129] width 239 height 38
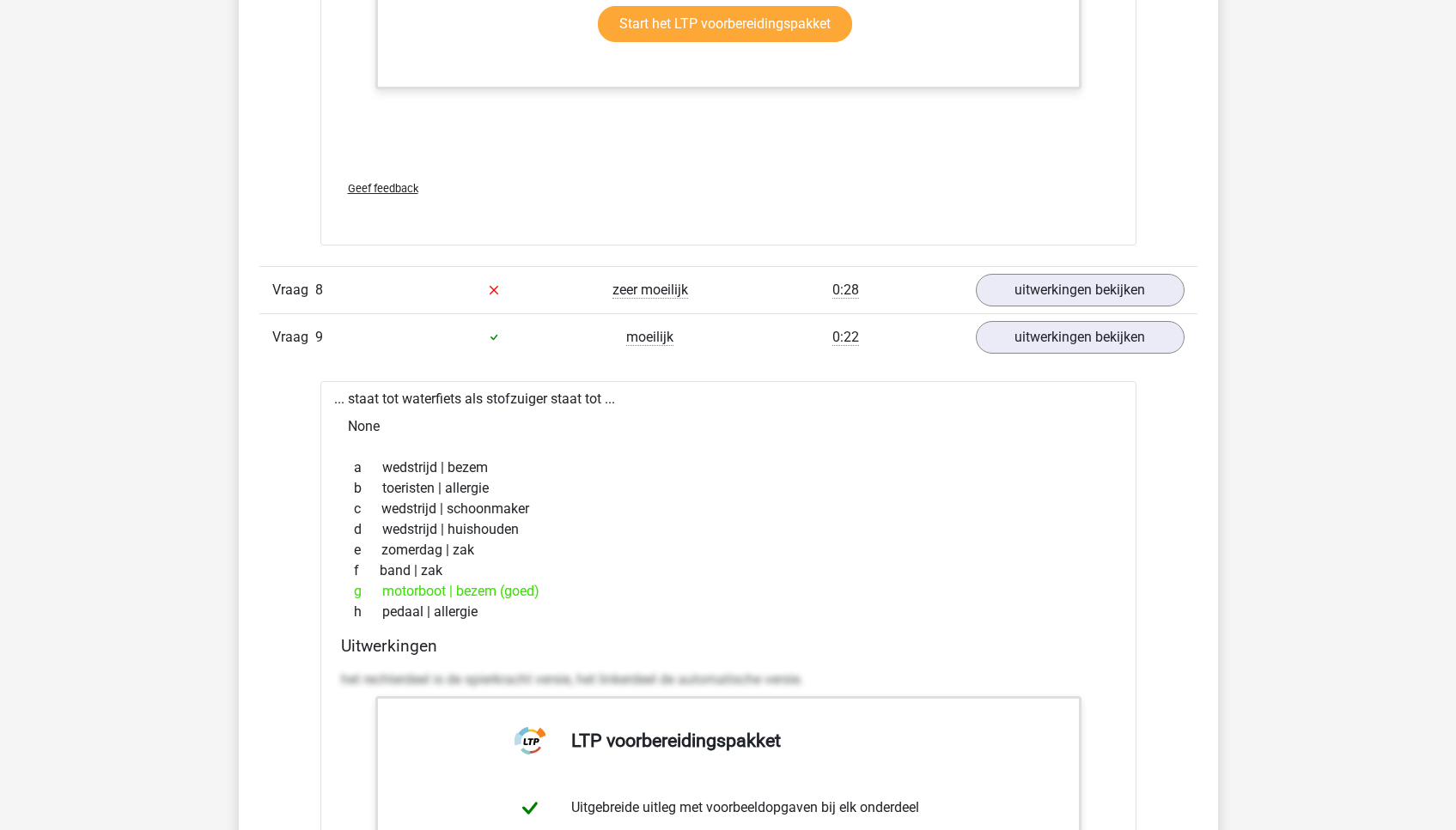
scroll to position [8556, 0]
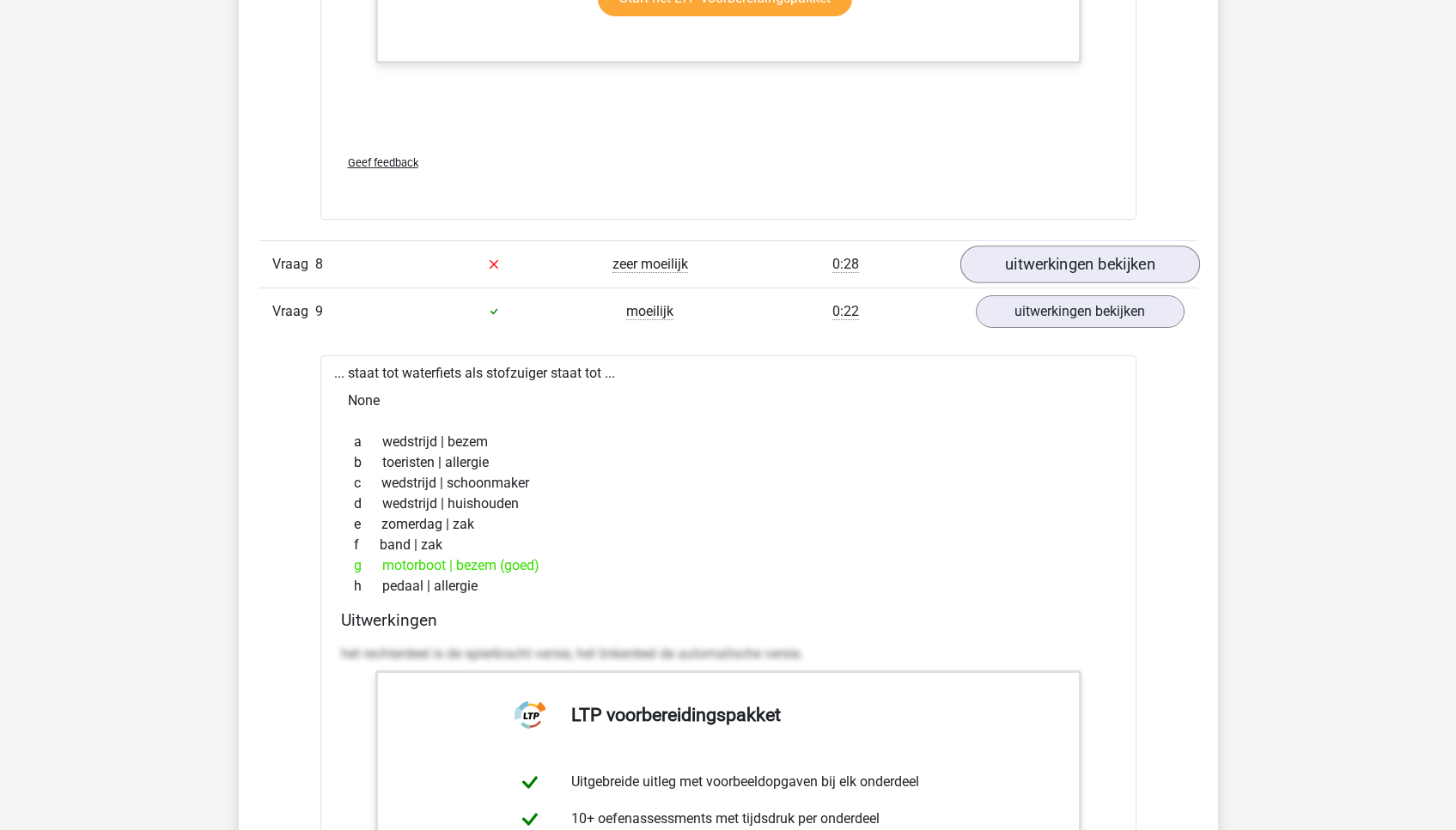
click at [1050, 255] on link "uitwerkingen bekijken" at bounding box center [1079, 265] width 239 height 38
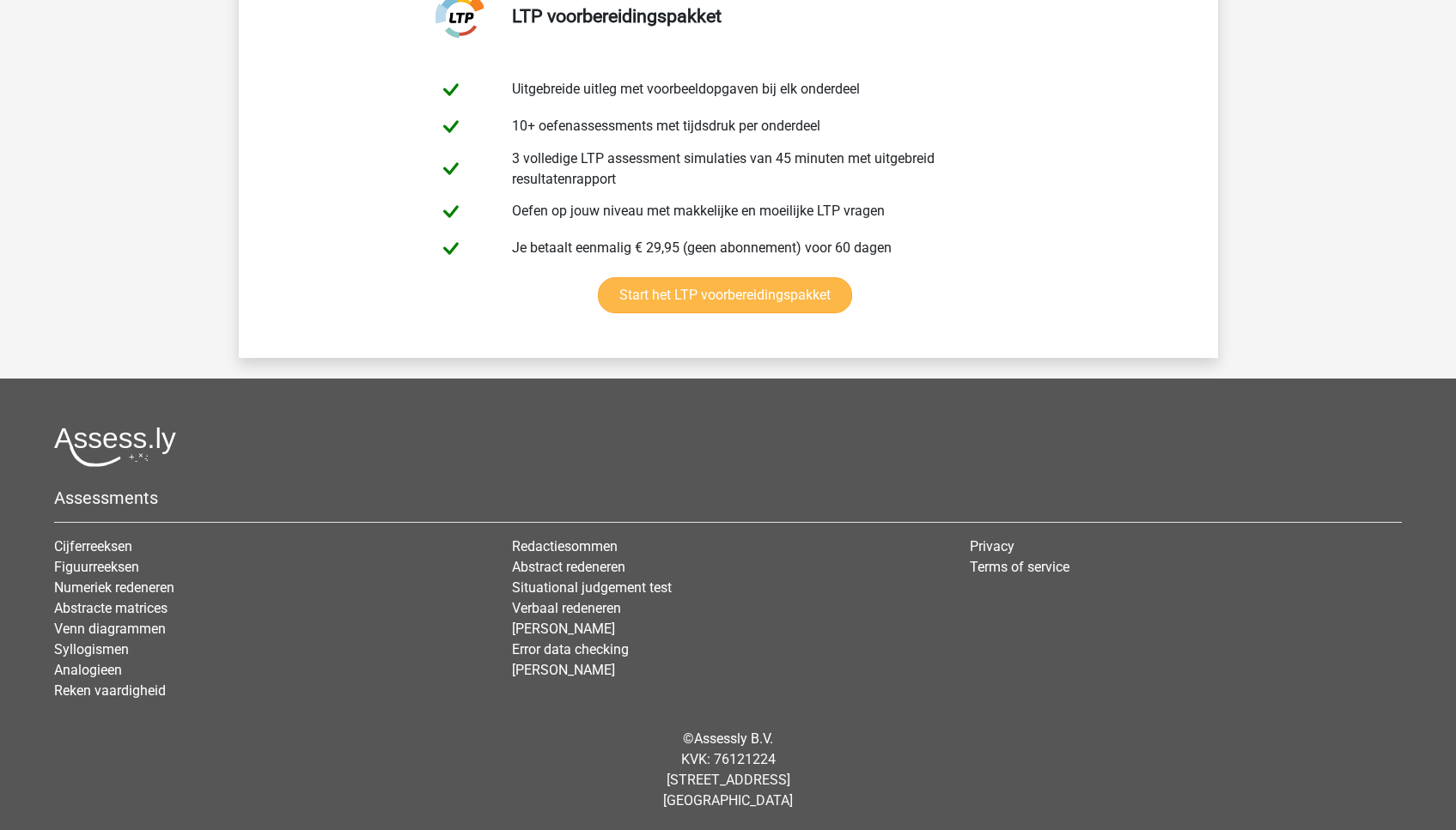
scroll to position [11451, 0]
